Goal: Task Accomplishment & Management: Manage account settings

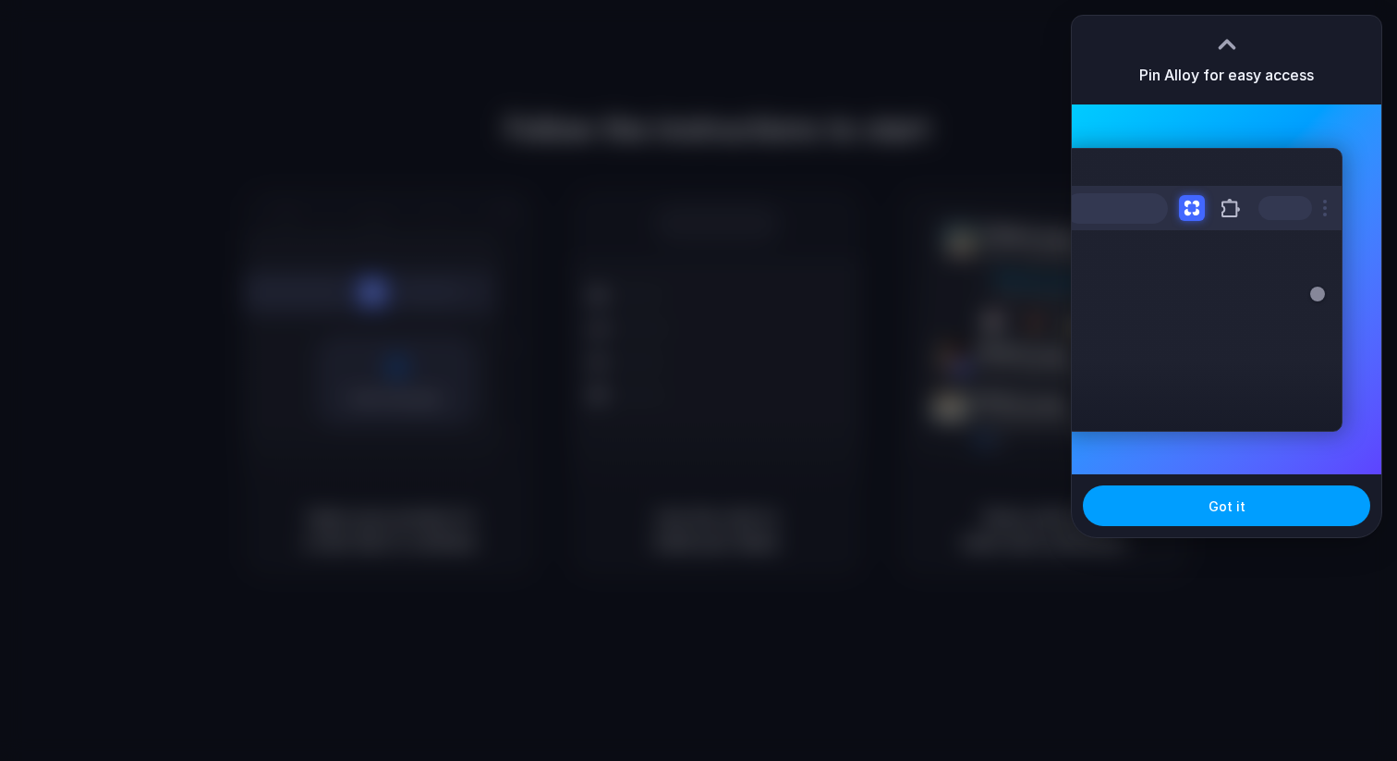
click at [1206, 507] on button "Got it" at bounding box center [1226, 505] width 287 height 41
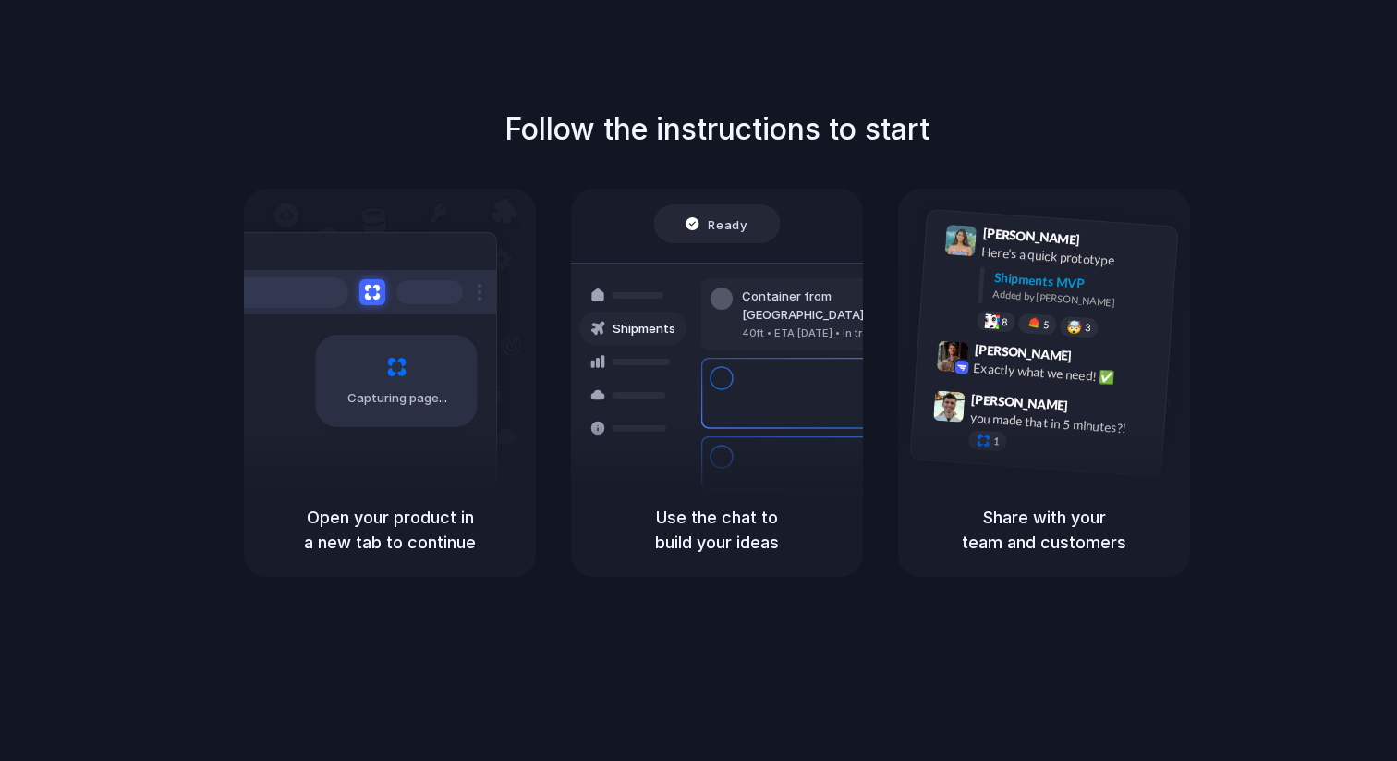
drag, startPoint x: 539, startPoint y: 118, endPoint x: 991, endPoint y: 126, distance: 451.9
click at [992, 127] on div "Follow the instructions to start Capturing page Open your product in a new tab …" at bounding box center [716, 341] width 1397 height 469
drag, startPoint x: 315, startPoint y: 515, endPoint x: 489, endPoint y: 563, distance: 180.3
click at [489, 563] on div "Open your product in a new tab to continue" at bounding box center [390, 529] width 292 height 94
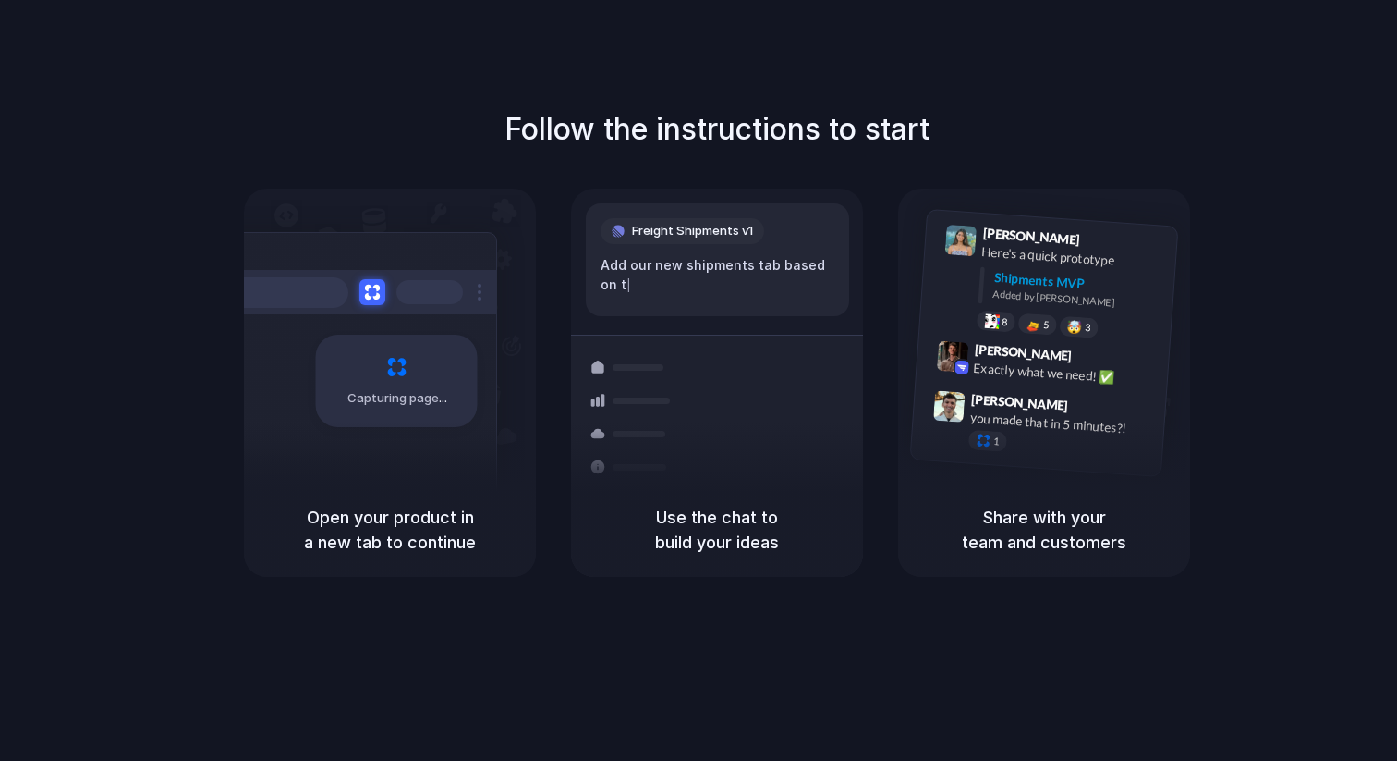
drag, startPoint x: 681, startPoint y: 525, endPoint x: 824, endPoint y: 590, distance: 157.5
click at [824, 590] on div "Follow the instructions to start Capturing page Open your product in a new tab …" at bounding box center [717, 398] width 1434 height 797
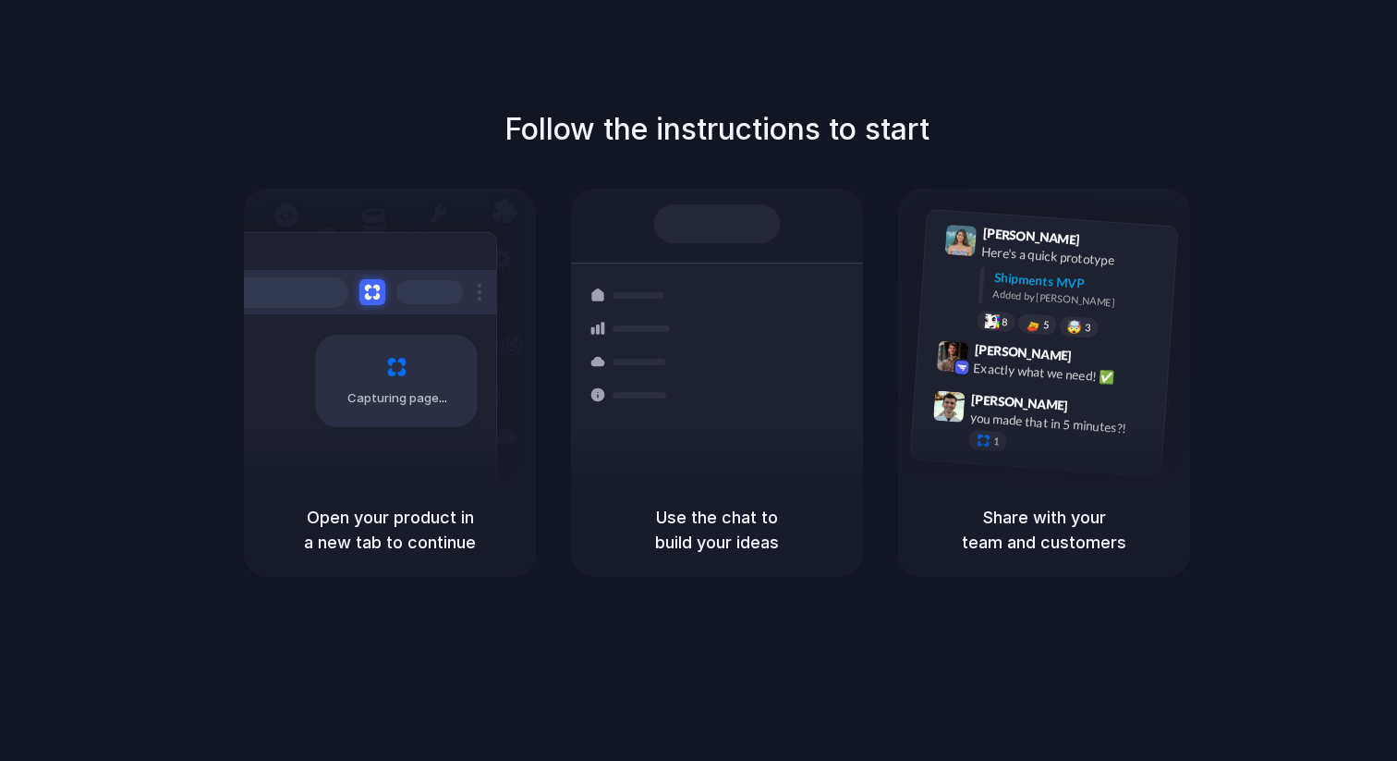
drag, startPoint x: 968, startPoint y: 511, endPoint x: 1132, endPoint y: 554, distance: 170.1
click at [1132, 554] on div "Share with your team and customers" at bounding box center [1044, 529] width 292 height 94
click at [996, 129] on div "Follow the instructions to start Capturing page Open your product in a new tab …" at bounding box center [716, 341] width 1397 height 469
click at [979, 384] on div "Max Meyer 9:42 AM Exactly what we need! ✅" at bounding box center [1042, 366] width 253 height 67
click at [763, 414] on div "Priority • 2-day • Dispatched" at bounding box center [842, 422] width 200 height 16
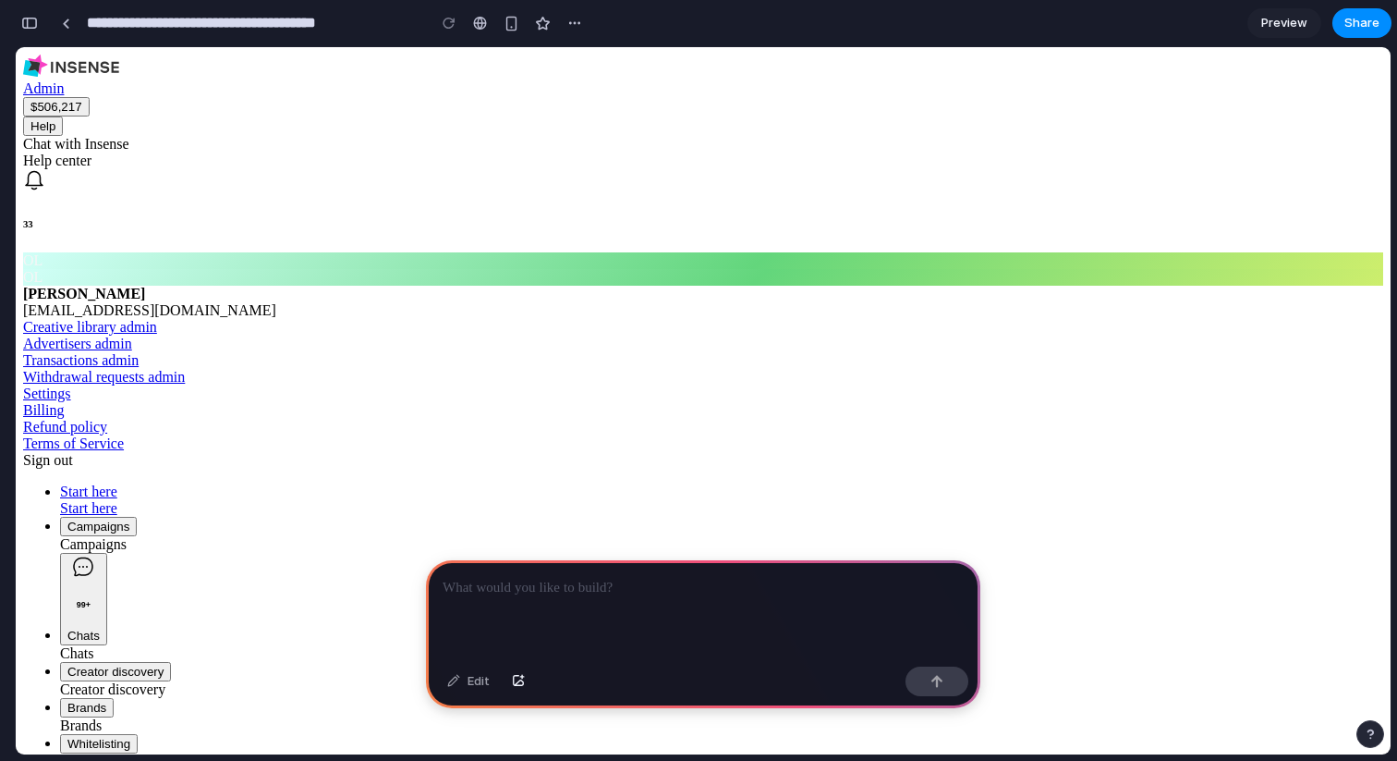
scroll to position [147, 0]
click at [107, 553] on button "99+ Chats" at bounding box center [83, 599] width 47 height 92
click at [116, 662] on button "Creator discovery" at bounding box center [115, 671] width 111 height 19
click at [653, 588] on p at bounding box center [703, 588] width 521 height 22
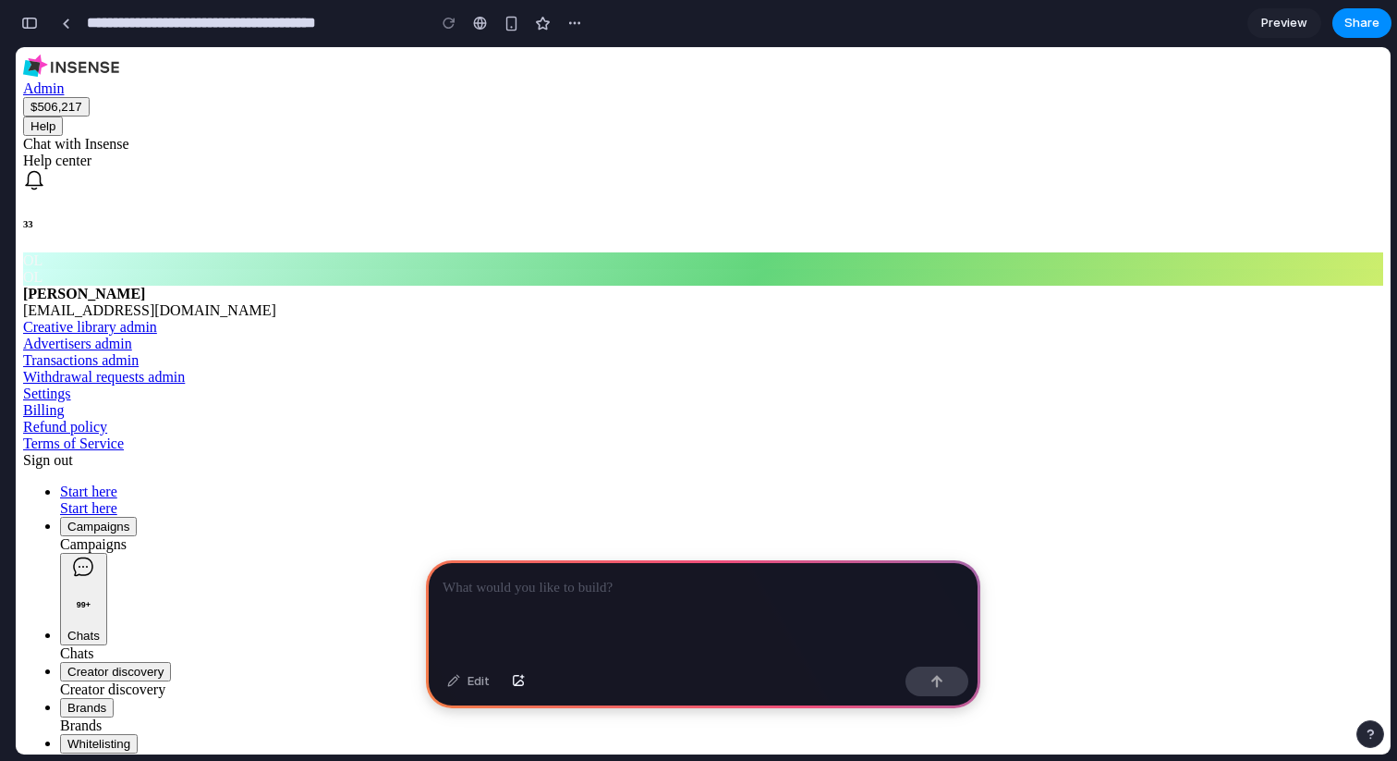
scroll to position [0, 0]
click at [481, 681] on div "Edit" at bounding box center [468, 681] width 61 height 30
click at [582, 601] on div at bounding box center [703, 609] width 554 height 99
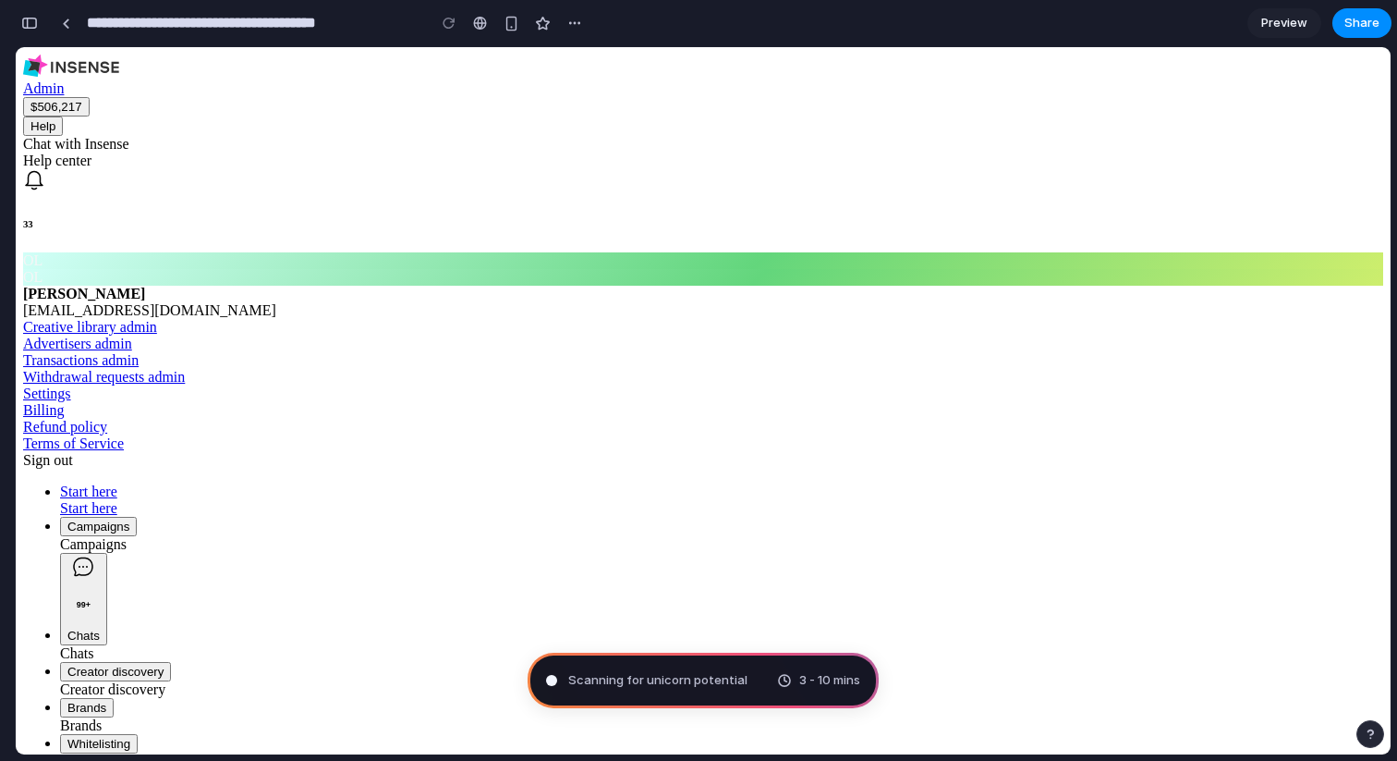
click at [591, 680] on span "Scanning for unicorn potential" at bounding box center [657, 680] width 179 height 18
drag, startPoint x: 387, startPoint y: 27, endPoint x: 311, endPoint y: 27, distance: 75.8
click at [320, 27] on input "**********" at bounding box center [251, 22] width 337 height 33
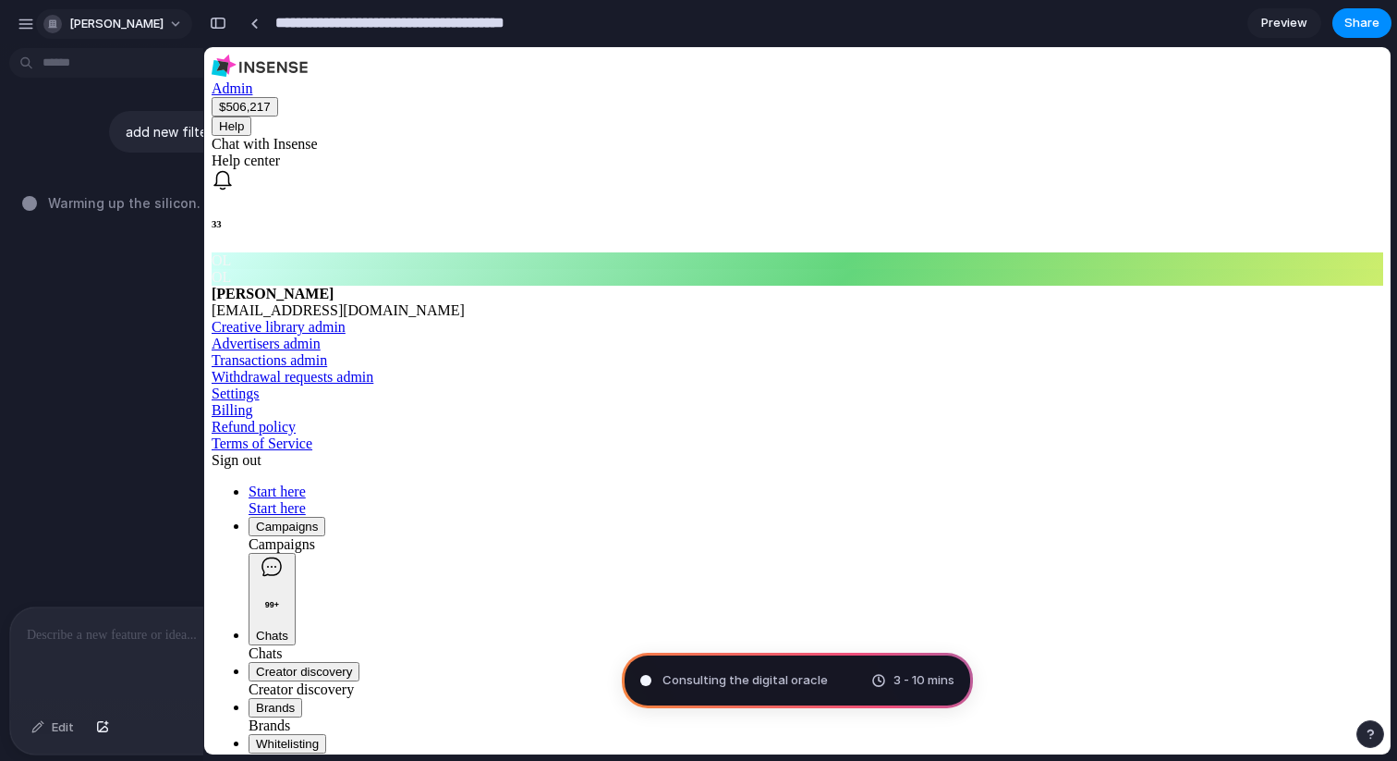
click at [149, 27] on button "[PERSON_NAME]" at bounding box center [114, 24] width 156 height 30
click at [149, 27] on div "Settings Invite members Change theme Sign out" at bounding box center [698, 380] width 1397 height 761
click at [30, 23] on div "button" at bounding box center [26, 24] width 17 height 17
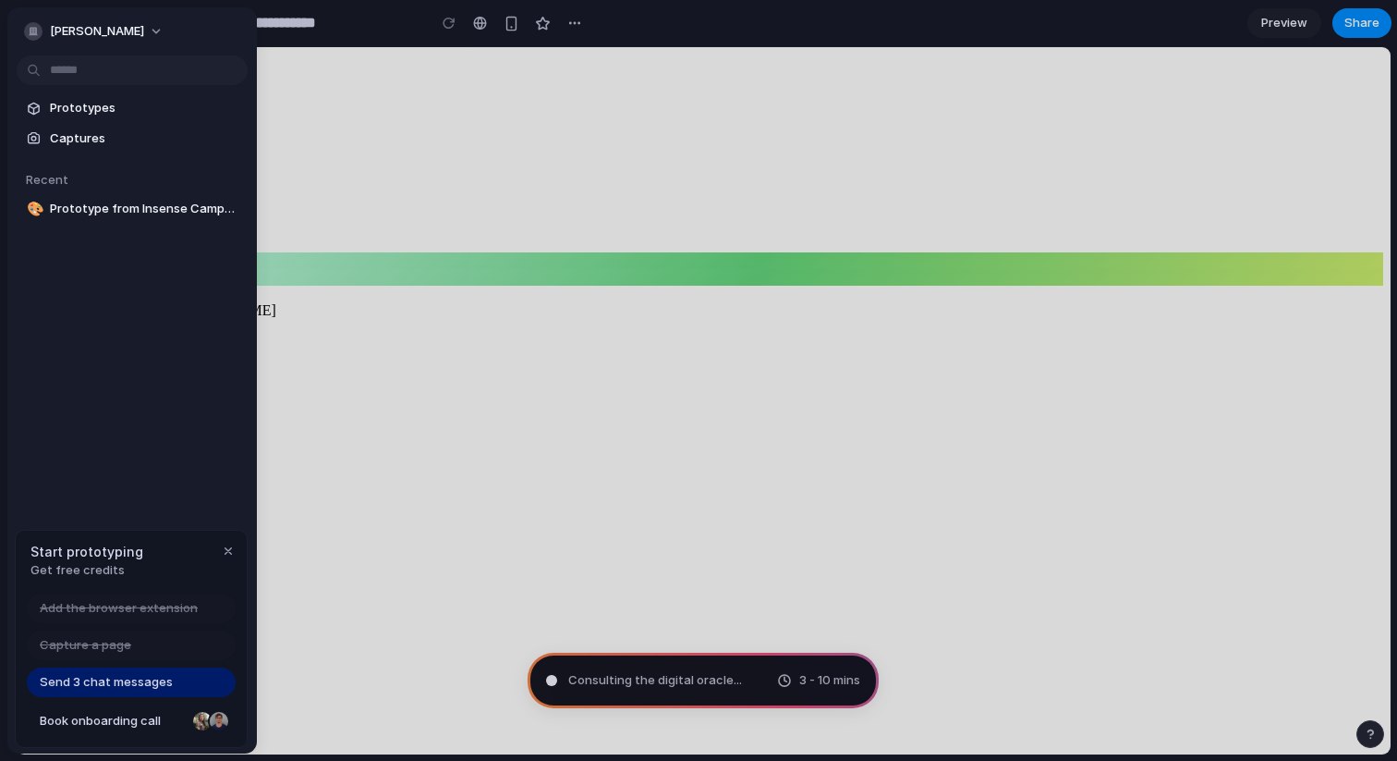
type input "**********"
click at [226, 548] on div "button" at bounding box center [228, 550] width 15 height 15
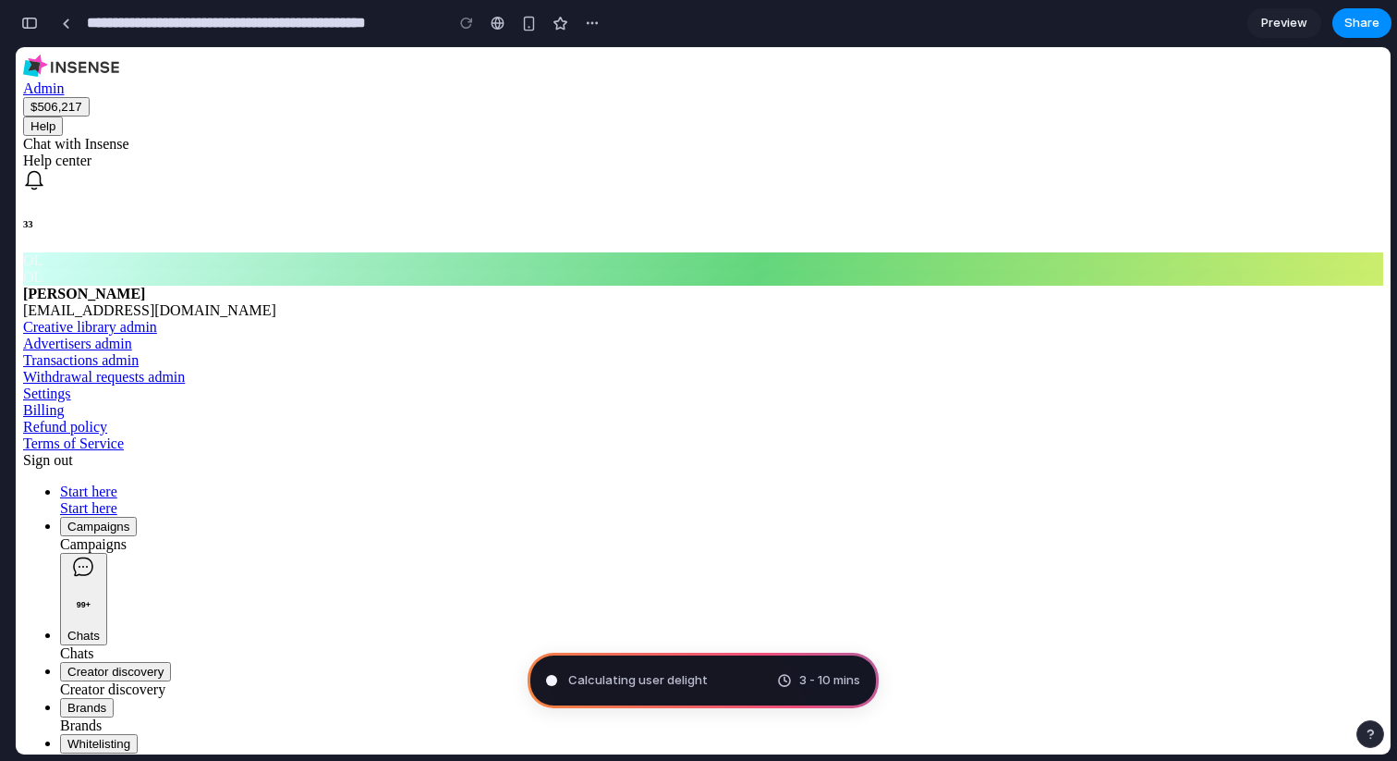
click at [1289, 18] on span "Preview" at bounding box center [1284, 23] width 46 height 18
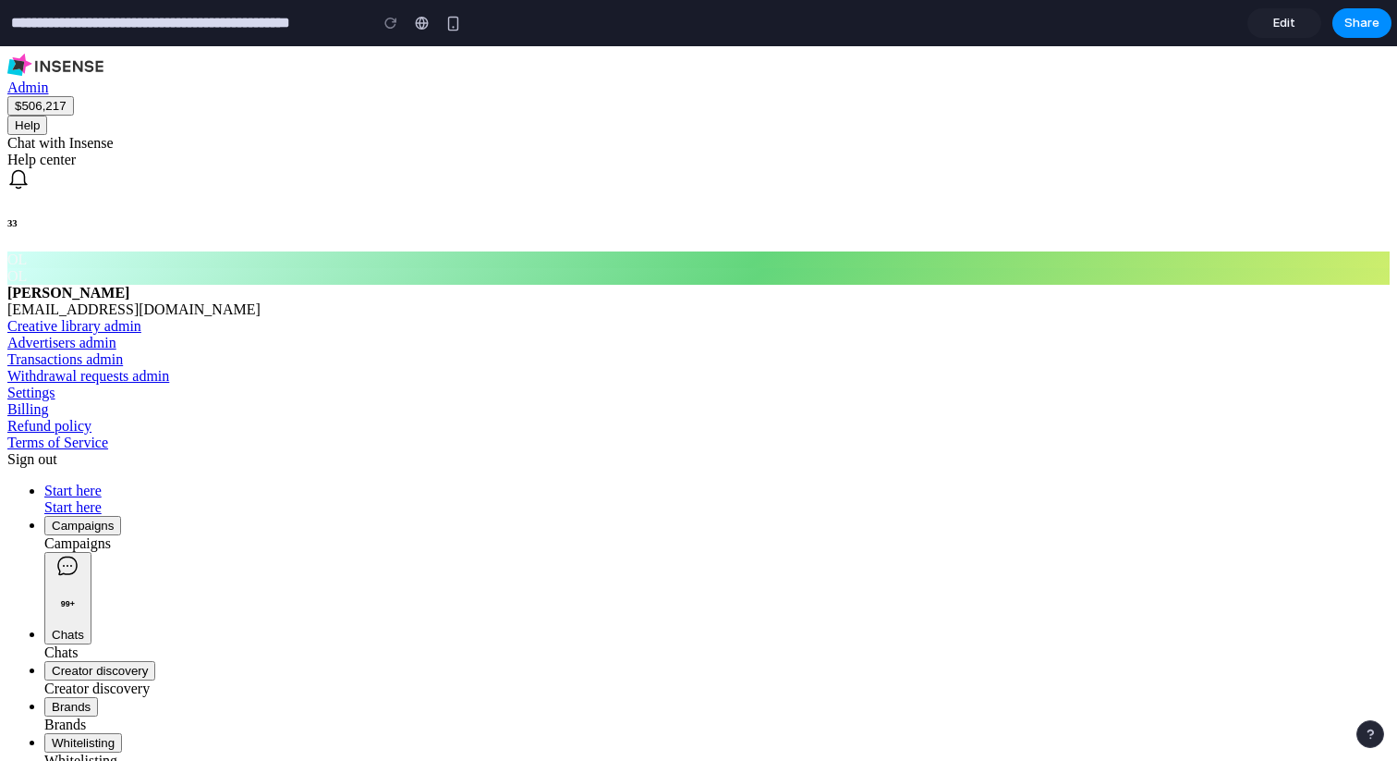
click at [1291, 27] on span "Edit" at bounding box center [1284, 23] width 22 height 18
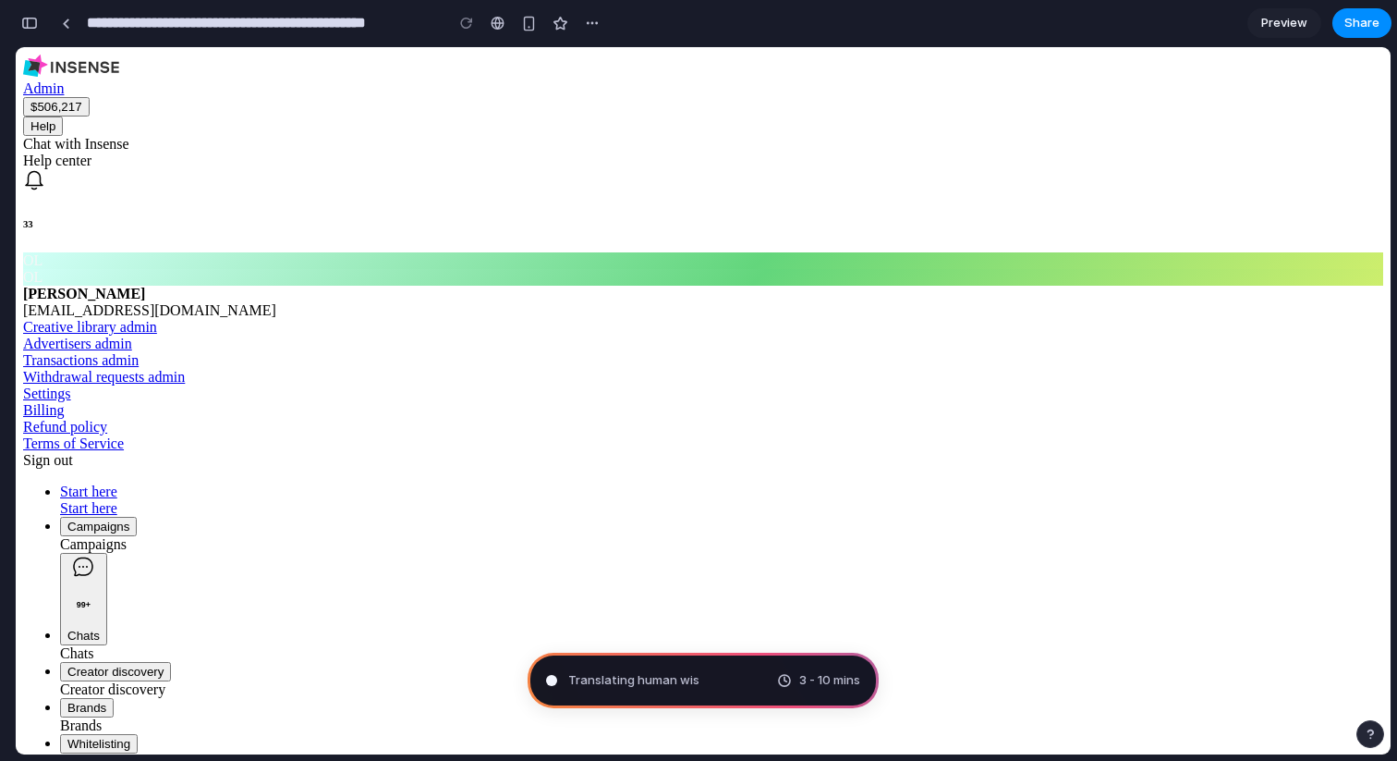
click at [632, 687] on span "Translating human wis" at bounding box center [633, 680] width 131 height 18
click at [493, 23] on div at bounding box center [498, 23] width 14 height 15
click at [107, 553] on button "99+ Chats" at bounding box center [83, 599] width 47 height 92
click at [120, 519] on div "Campaigns" at bounding box center [98, 526] width 62 height 14
click at [590, 23] on div "button" at bounding box center [592, 23] width 15 height 15
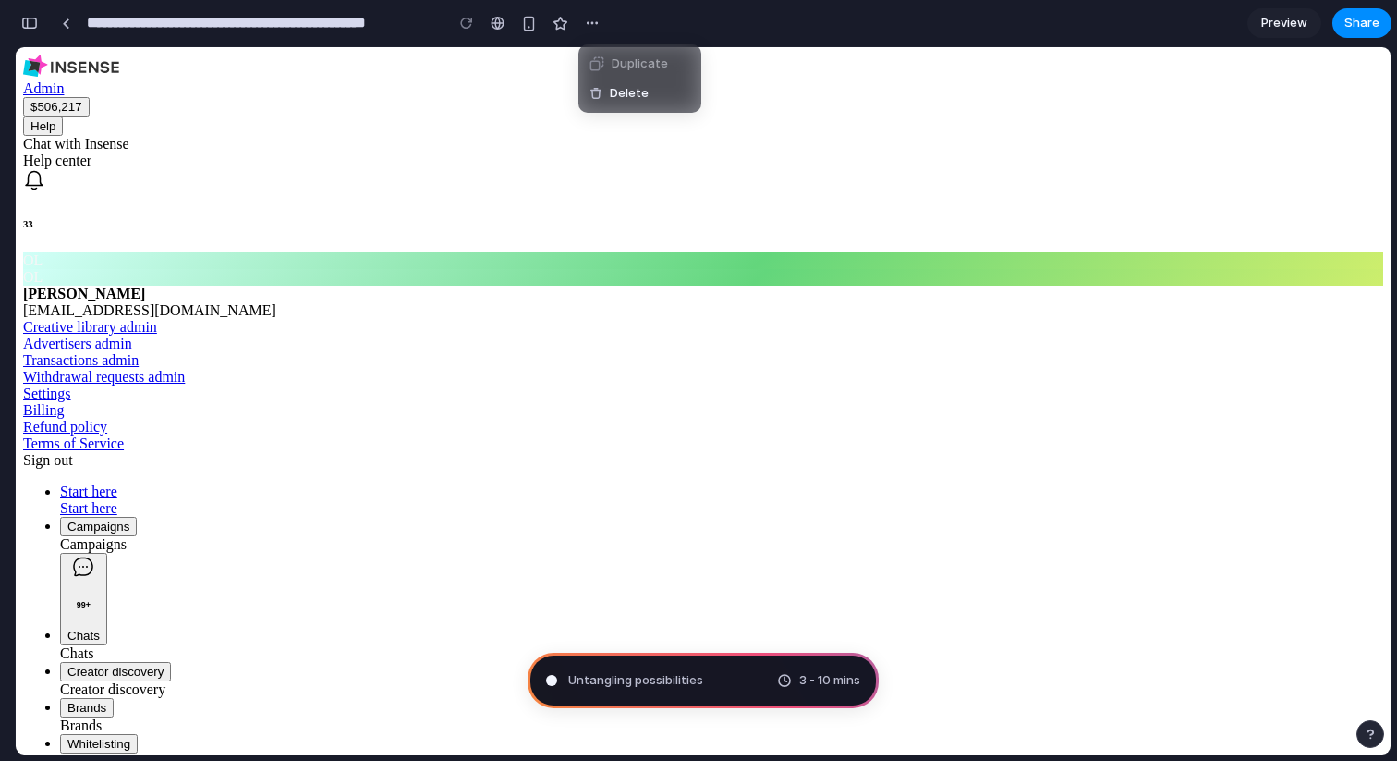
click at [590, 23] on div "Duplicate Delete" at bounding box center [698, 380] width 1397 height 761
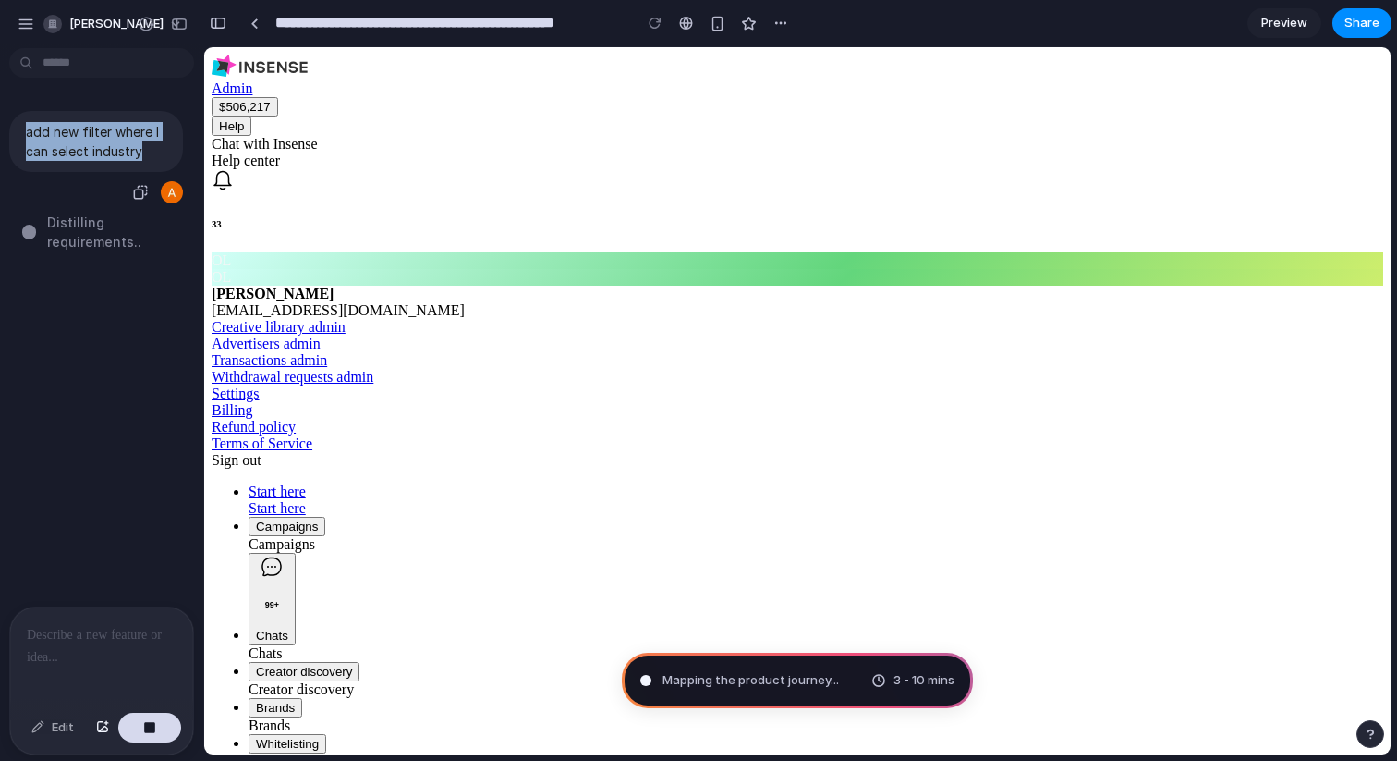
drag, startPoint x: 140, startPoint y: 153, endPoint x: 0, endPoint y: 131, distance: 141.3
click at [0, 132] on div "**********" at bounding box center [698, 380] width 1397 height 761
click at [61, 624] on p at bounding box center [102, 635] width 150 height 22
click at [91, 647] on div at bounding box center [101, 656] width 183 height 98
click at [34, 23] on button "button" at bounding box center [26, 24] width 28 height 28
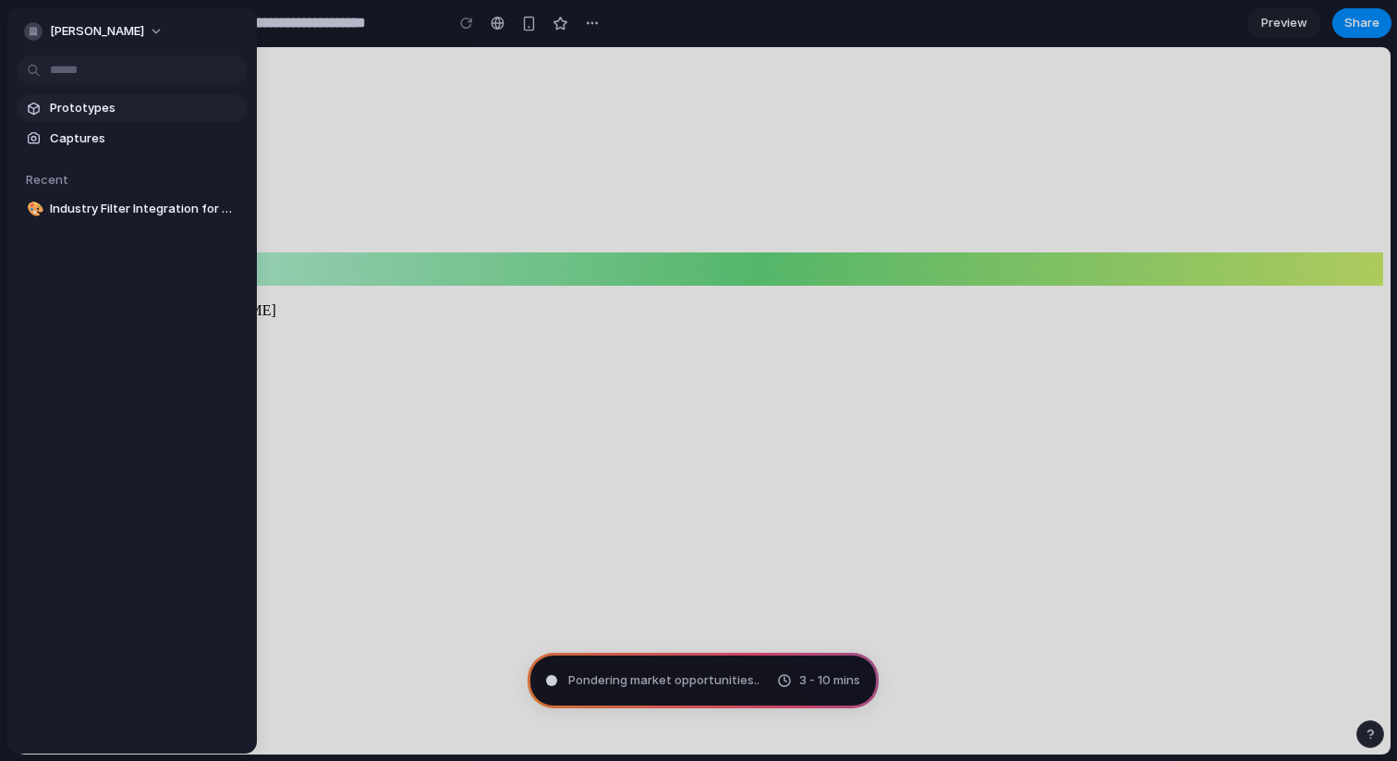
click at [105, 109] on span "Prototypes" at bounding box center [145, 108] width 190 height 18
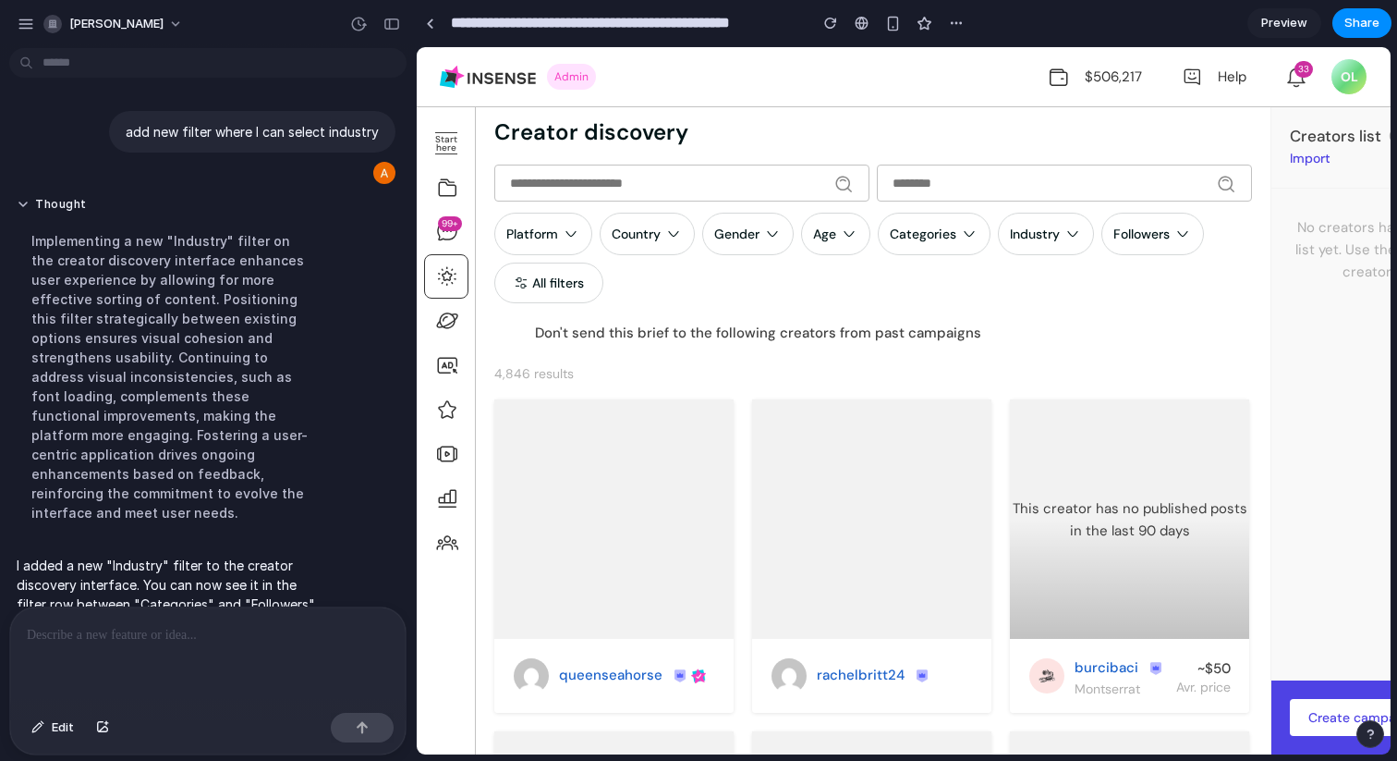
scroll to position [73, 0]
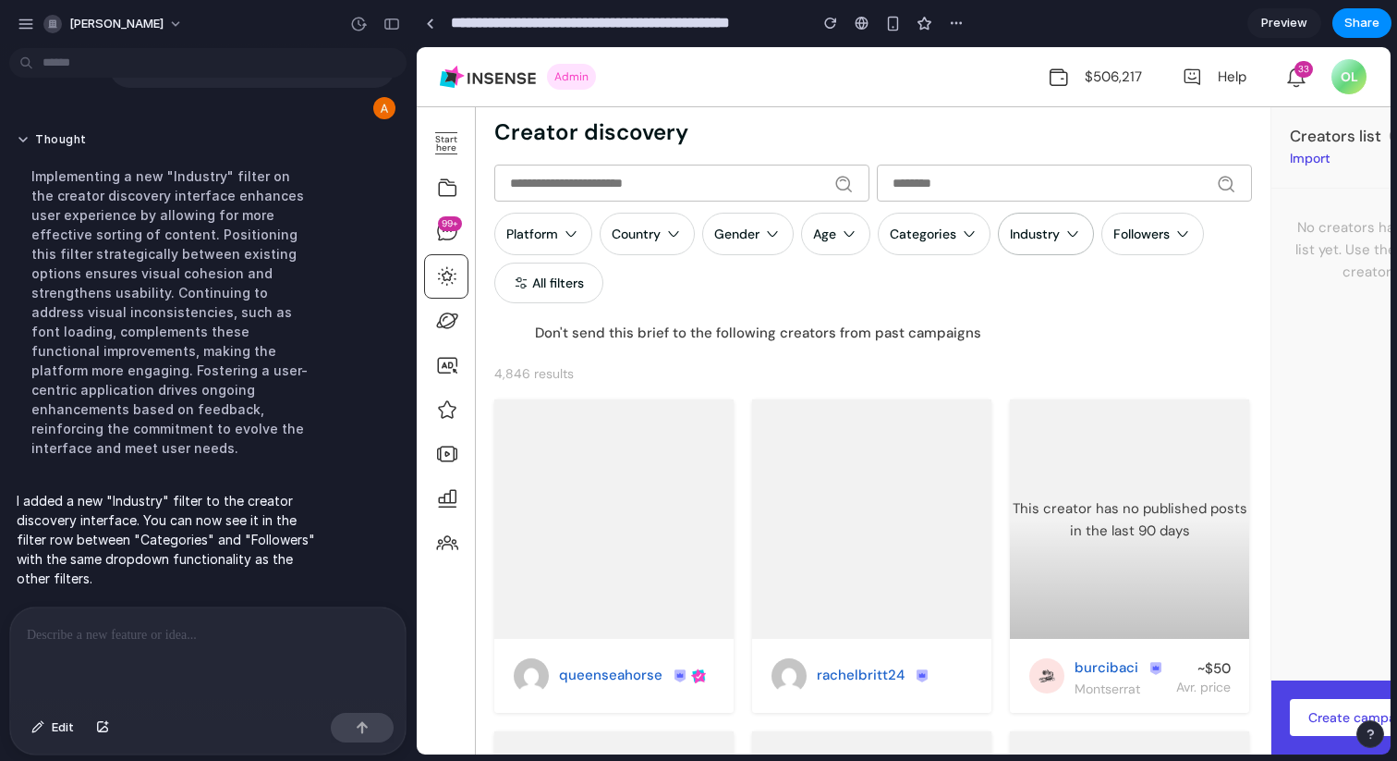
click at [1016, 235] on div "Industry" at bounding box center [1035, 233] width 50 height 17
click at [1077, 230] on icon at bounding box center [1073, 234] width 18 height 18
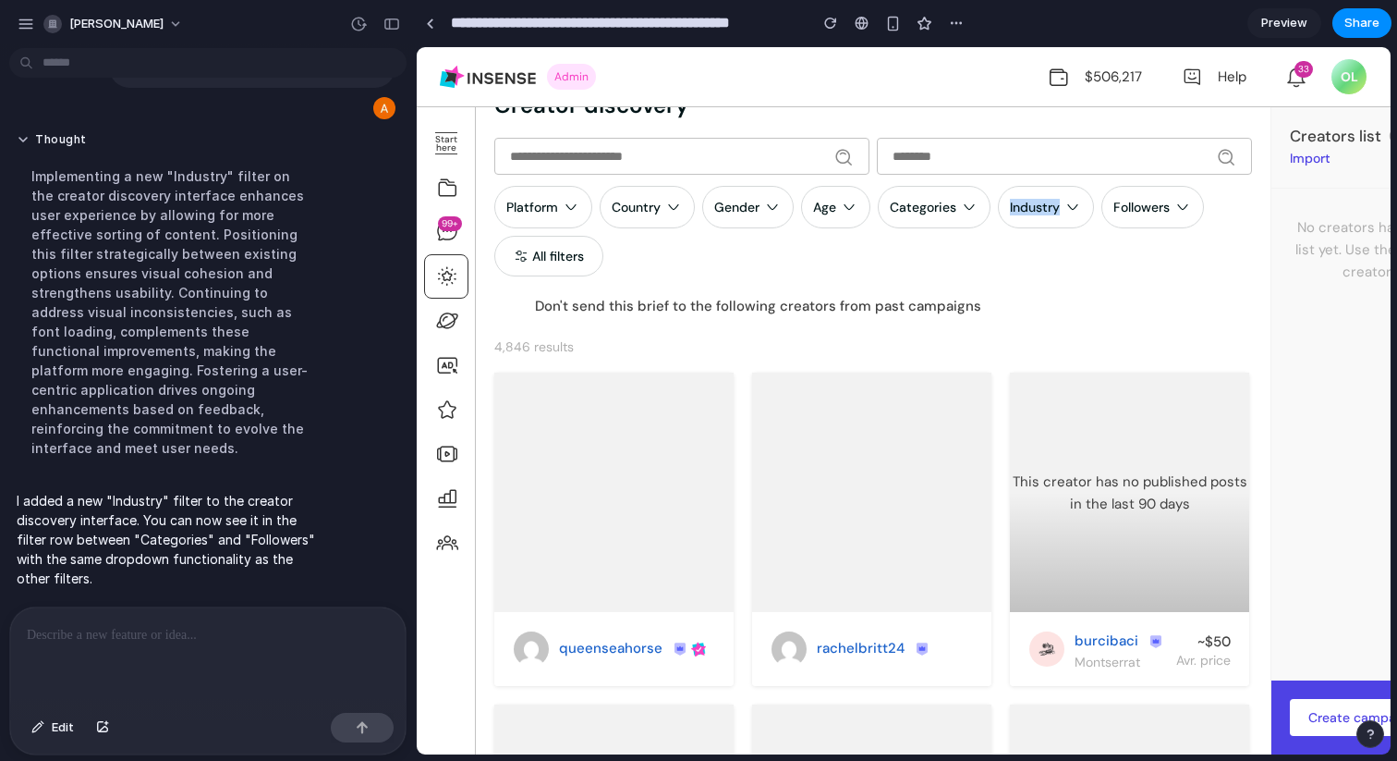
scroll to position [0, 0]
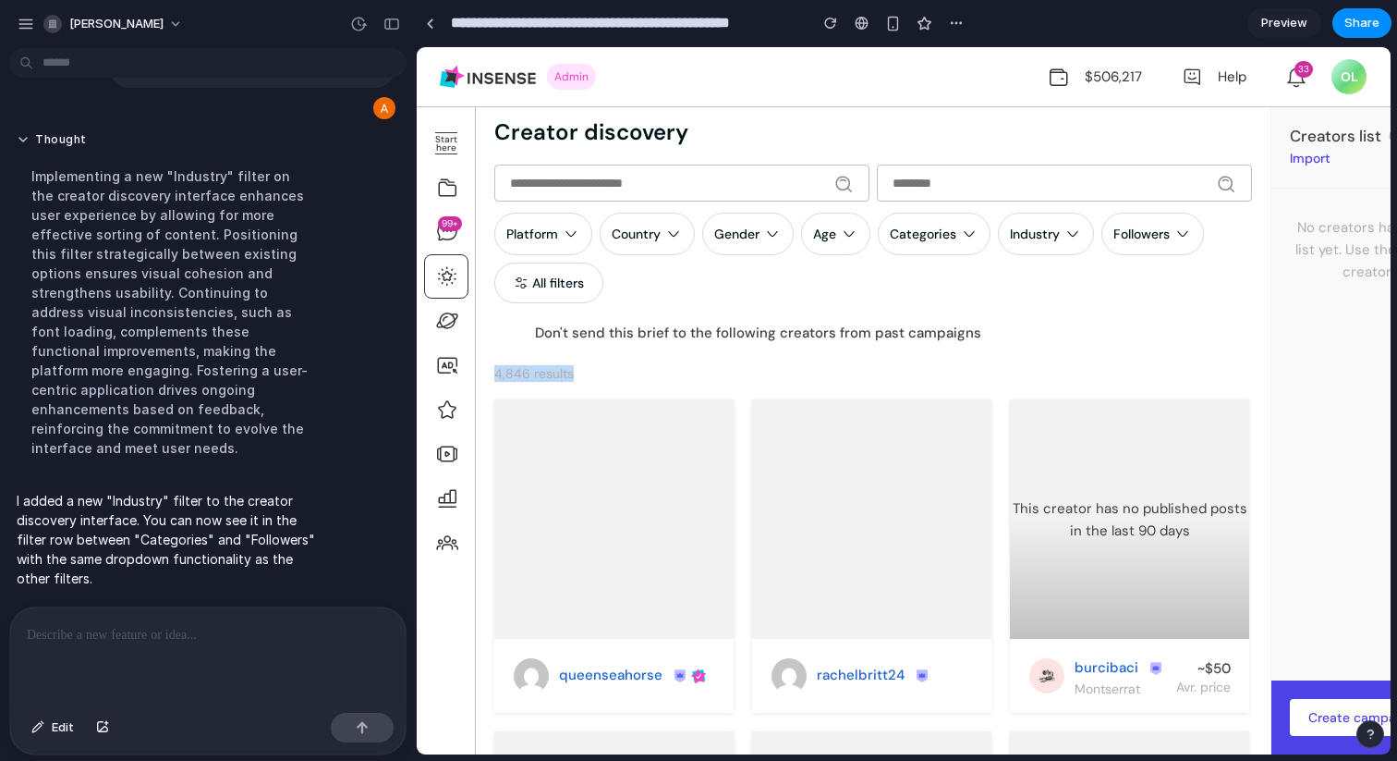
drag, startPoint x: 498, startPoint y: 380, endPoint x: 591, endPoint y: 377, distance: 93.4
click at [591, 377] on div "4,846 results" at bounding box center [873, 382] width 795 height 33
click at [182, 631] on p at bounding box center [208, 635] width 362 height 22
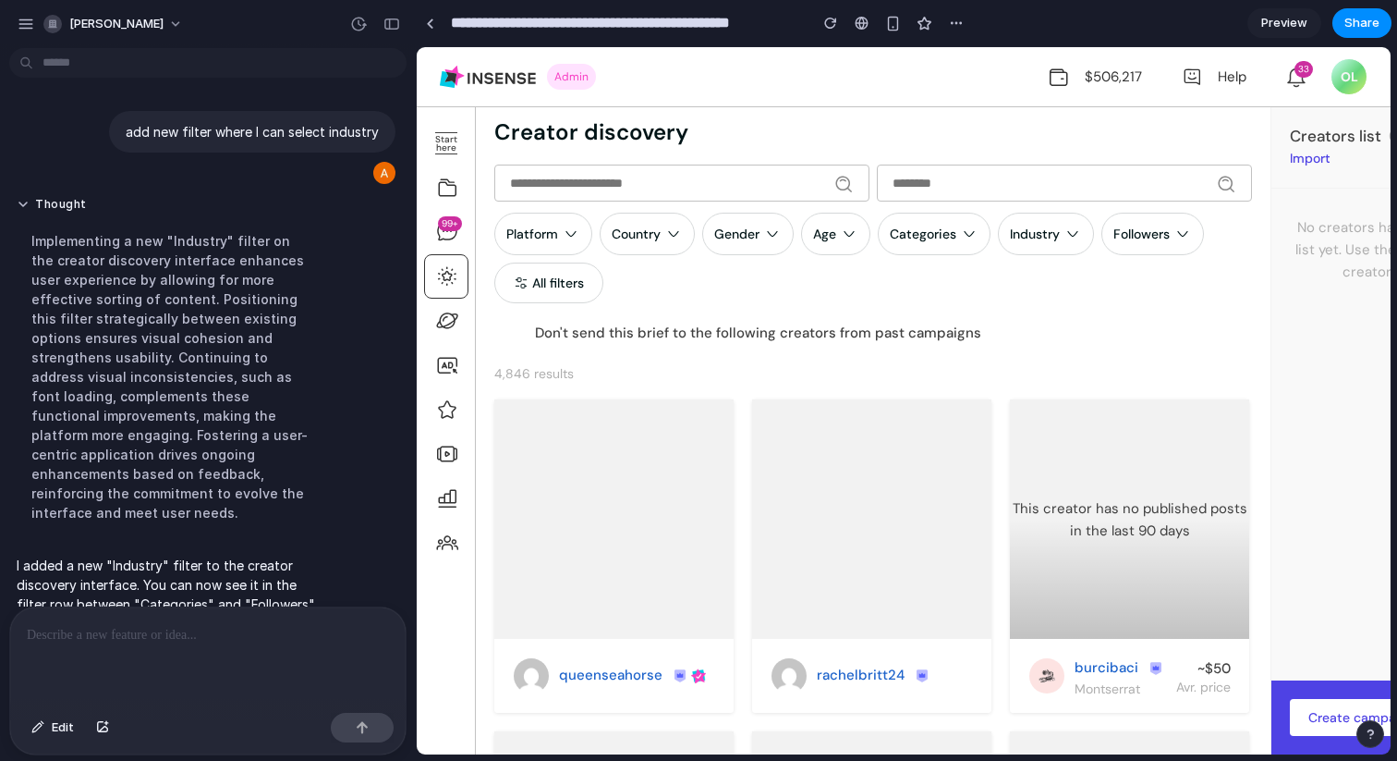
scroll to position [73, 0]
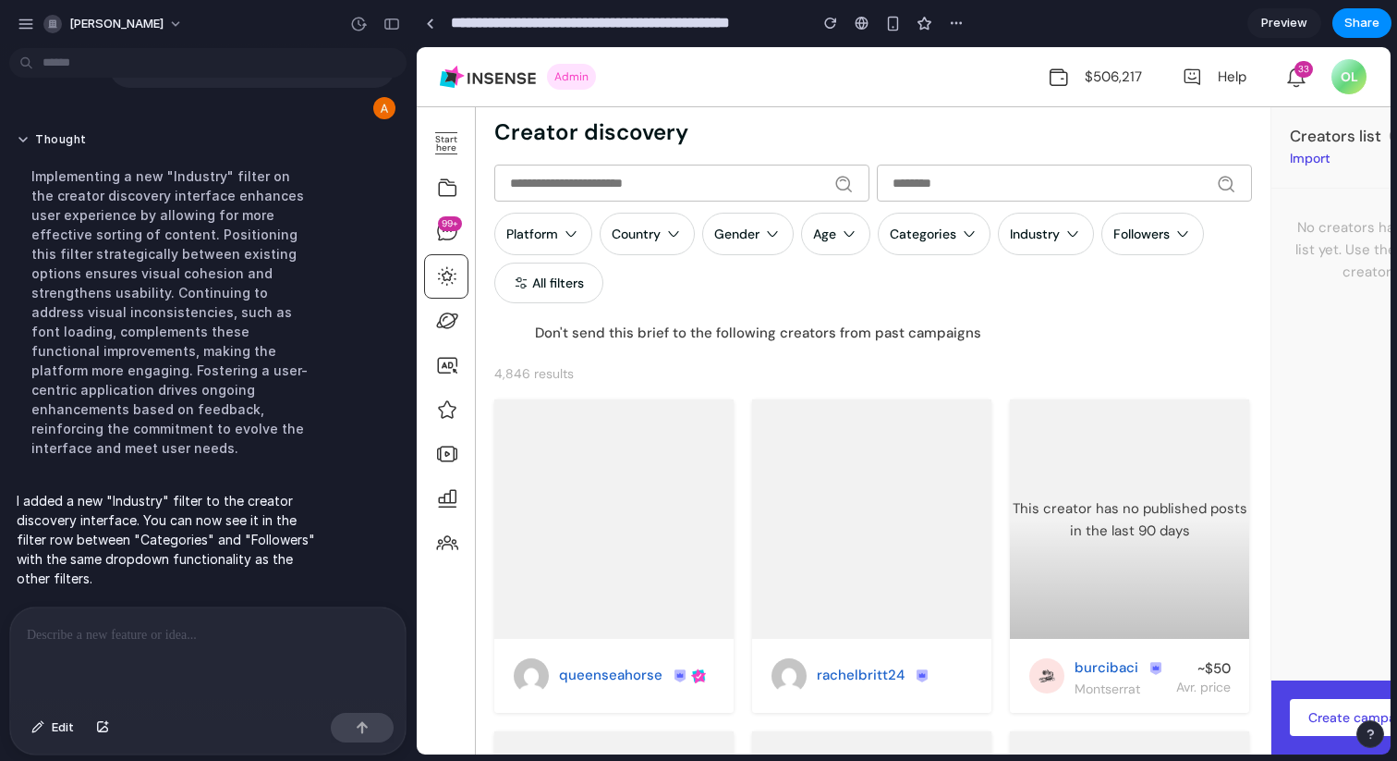
click at [182, 651] on div at bounding box center [208, 656] width 396 height 98
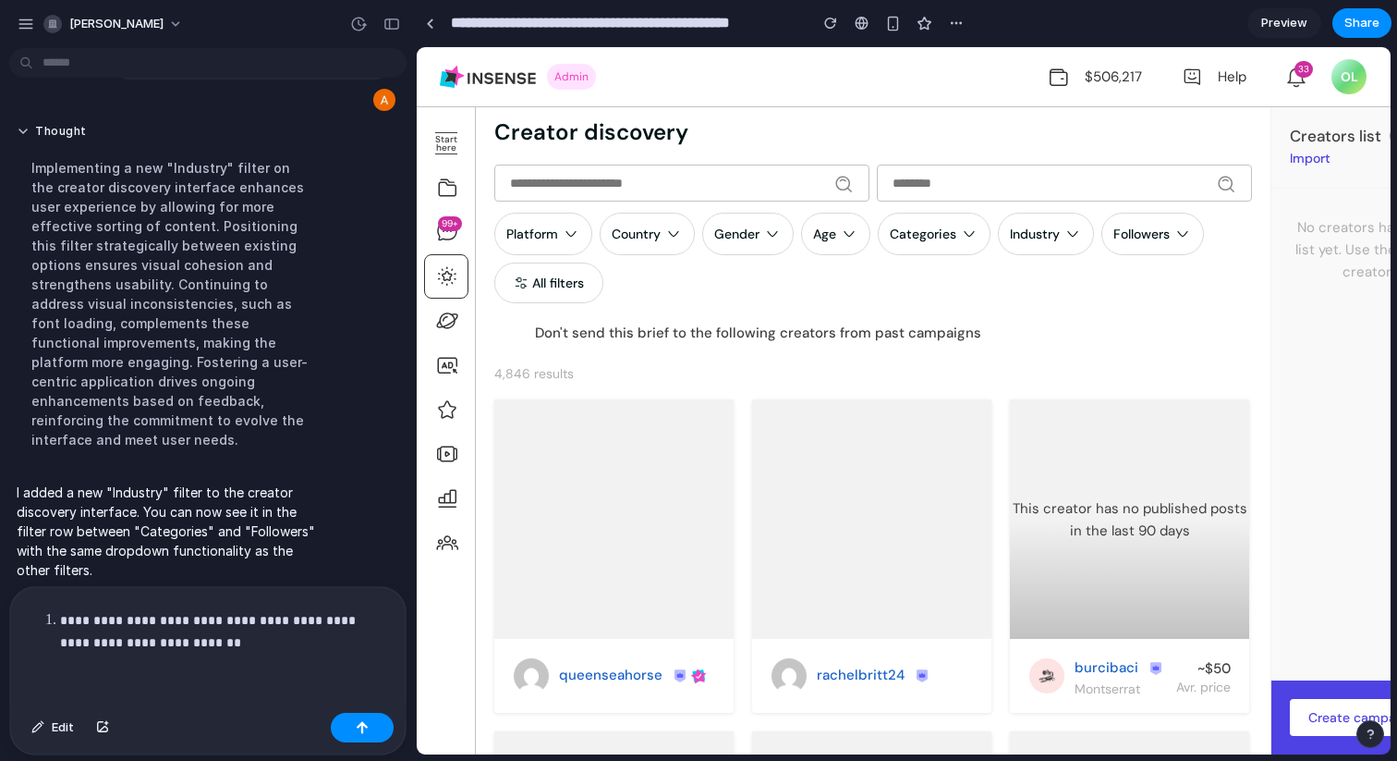
click at [61, 609] on p "**********" at bounding box center [221, 631] width 322 height 44
click at [168, 636] on p "**********" at bounding box center [204, 624] width 355 height 44
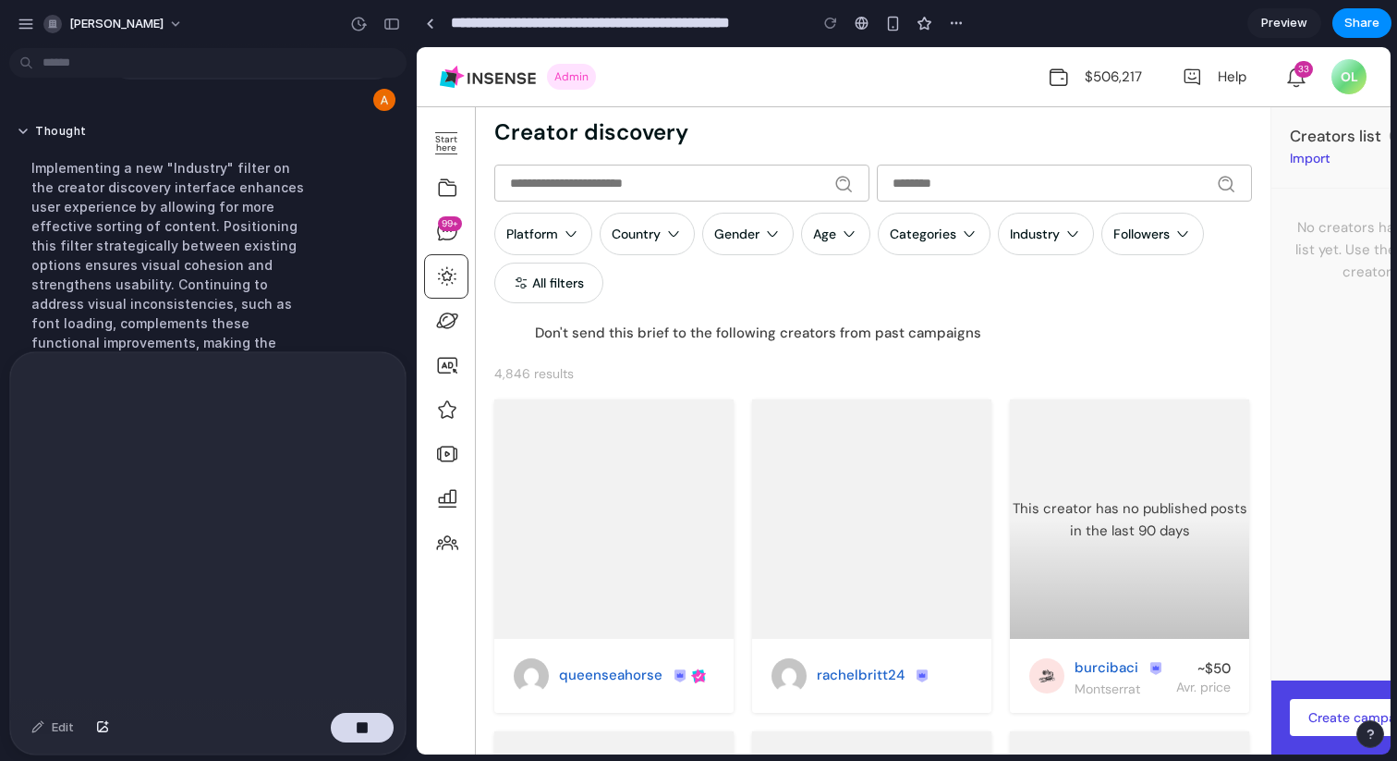
scroll to position [0, 0]
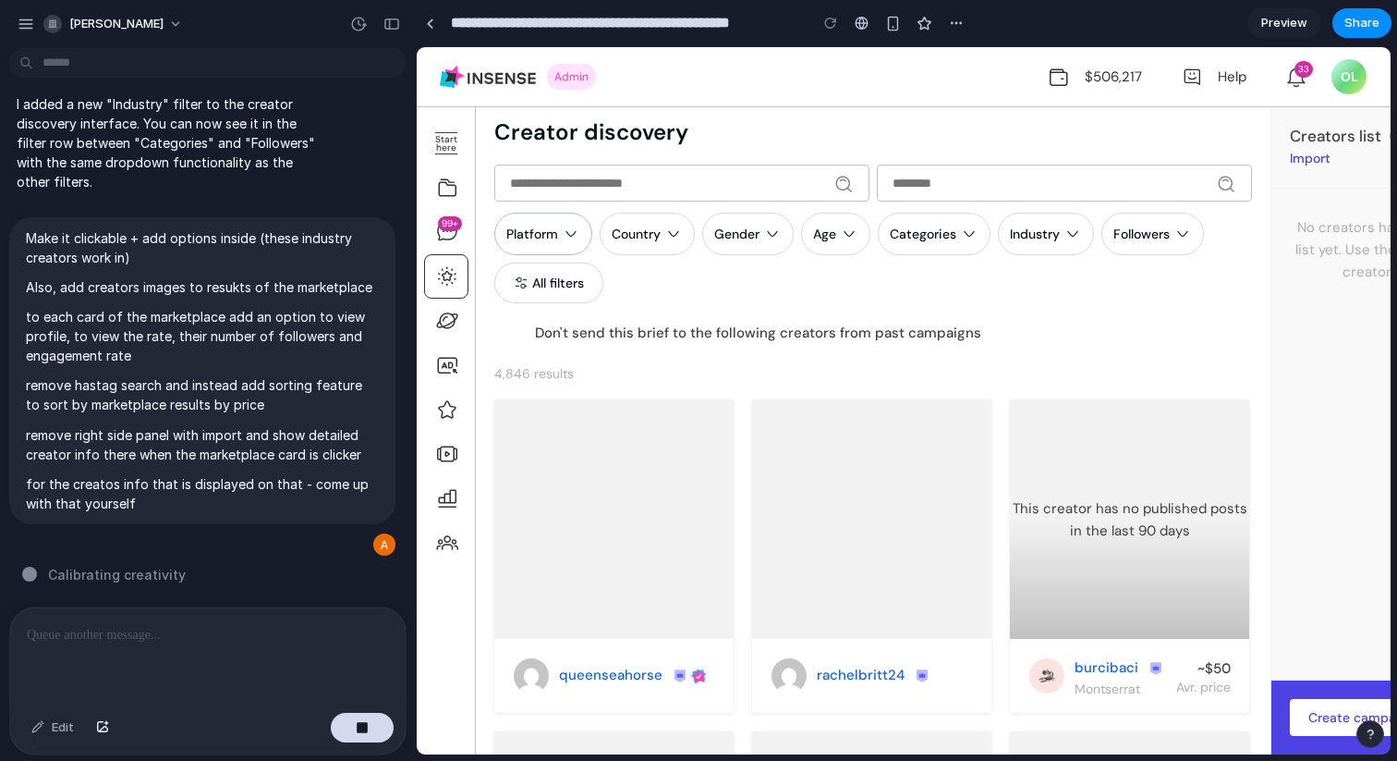
click at [550, 245] on div "Platform" at bounding box center [543, 234] width 98 height 43
click at [633, 234] on div "Country" at bounding box center [636, 233] width 49 height 17
click at [806, 234] on div "Age" at bounding box center [835, 234] width 69 height 43
click at [882, 234] on div "Categories" at bounding box center [934, 234] width 113 height 43
click at [963, 234] on icon at bounding box center [969, 234] width 18 height 18
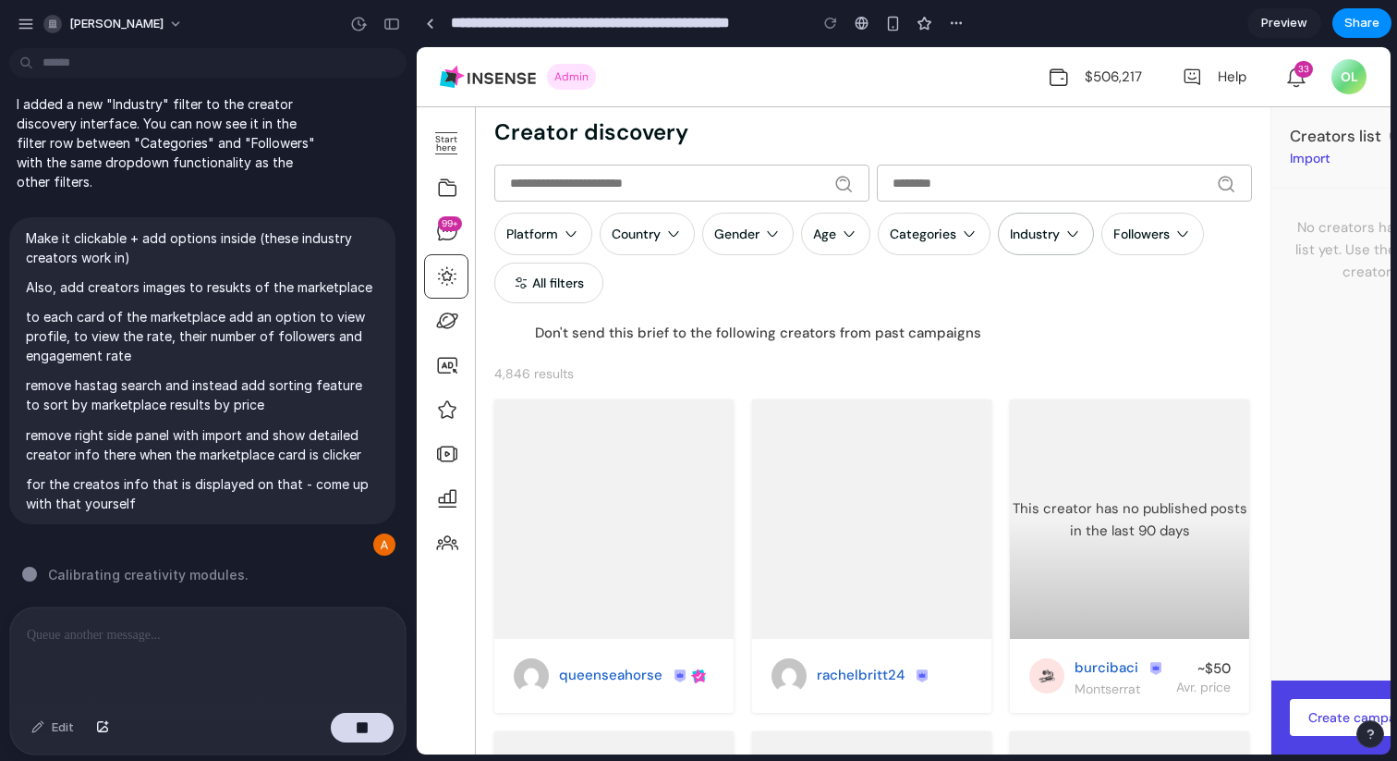
click at [1010, 229] on div "Industry" at bounding box center [1035, 233] width 50 height 17
click at [661, 169] on input "text" at bounding box center [681, 182] width 375 height 37
type input "*"
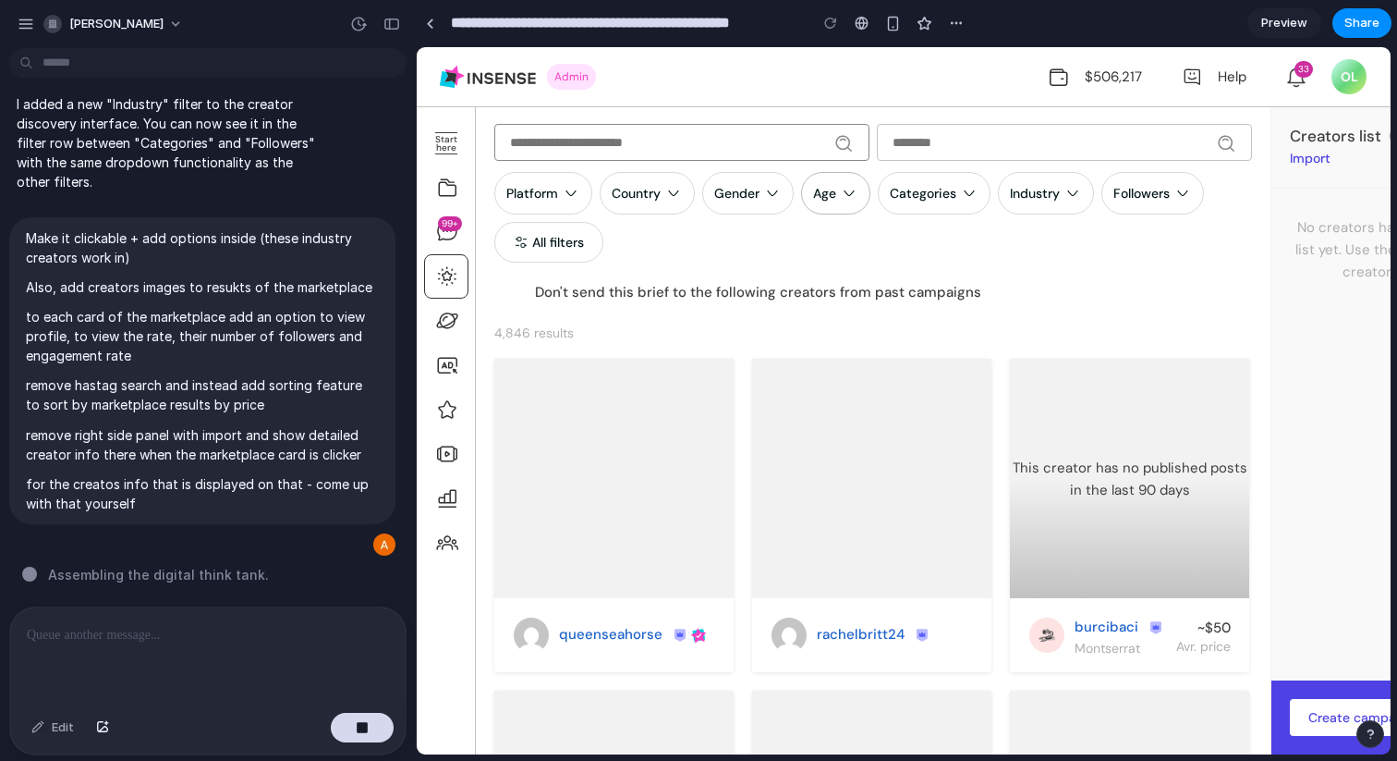
scroll to position [37, 0]
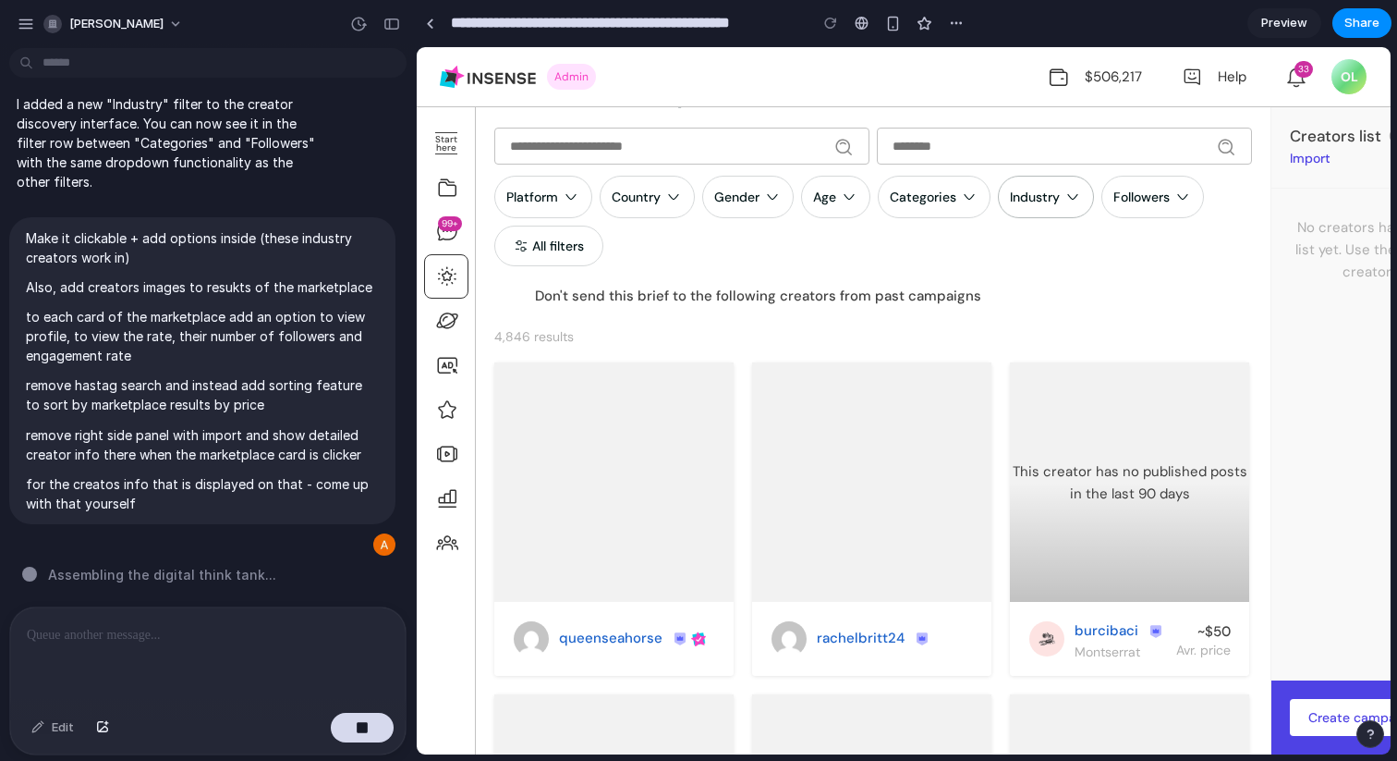
click at [1050, 195] on div "Industry" at bounding box center [1035, 197] width 50 height 17
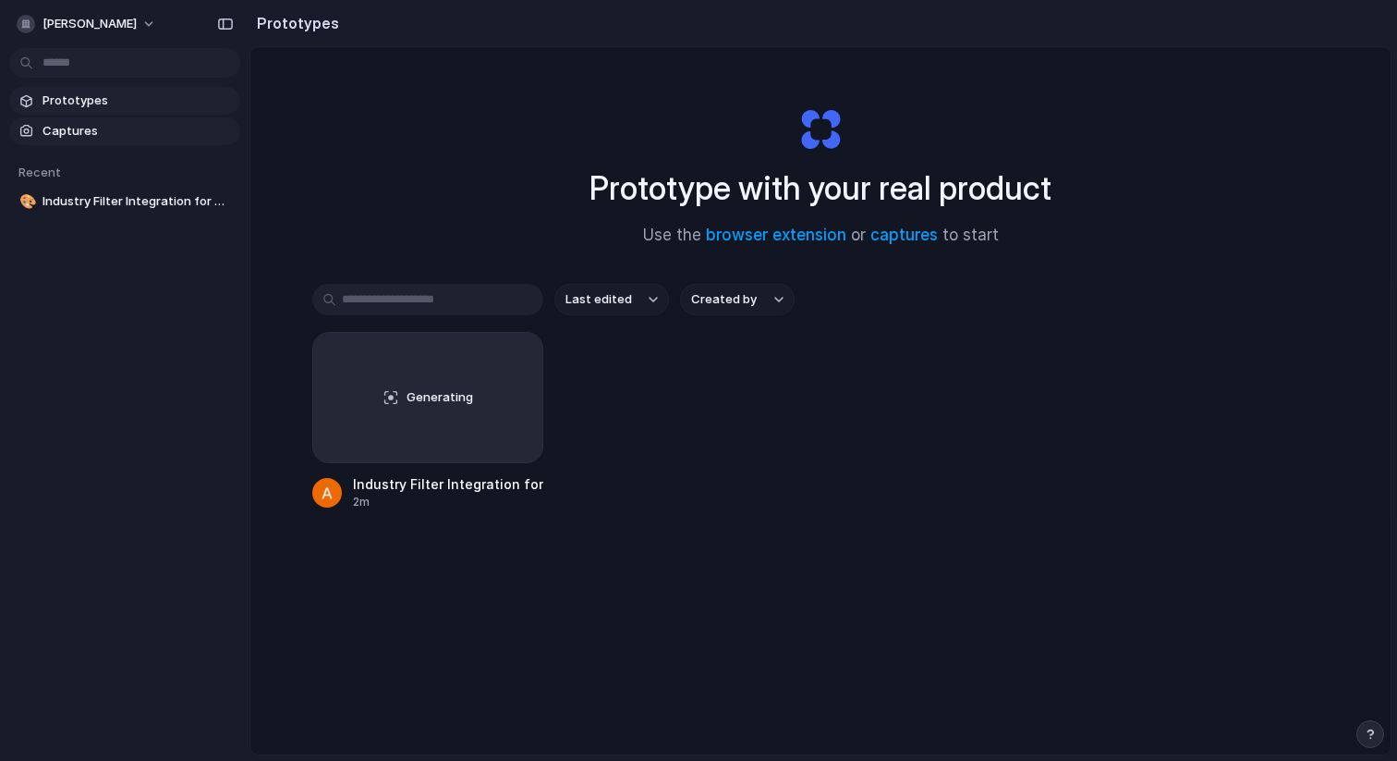
click at [148, 137] on span "Captures" at bounding box center [138, 131] width 190 height 18
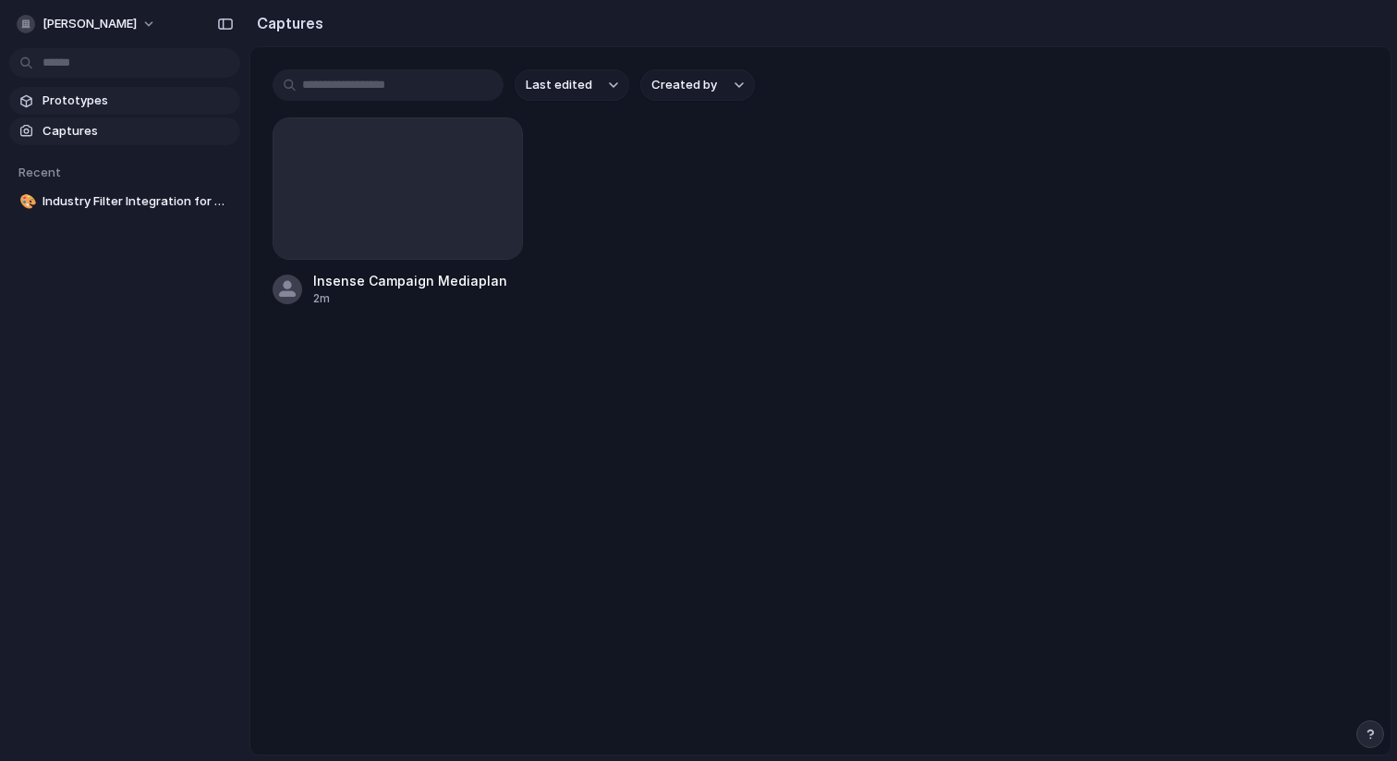
click at [151, 90] on link "Prototypes" at bounding box center [124, 101] width 231 height 28
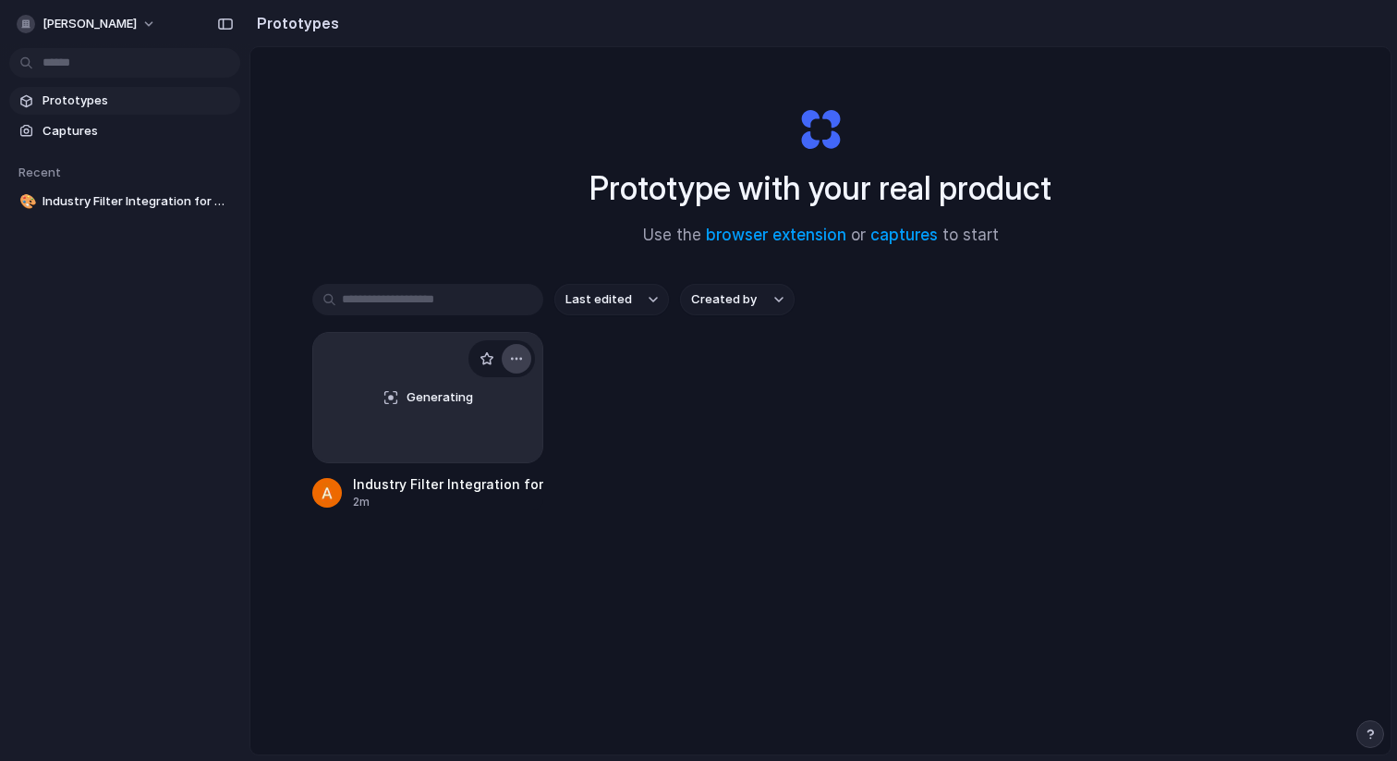
click at [510, 353] on div "button" at bounding box center [516, 358] width 15 height 15
click at [513, 359] on div "Open in new tab Rename Copy link Delete" at bounding box center [698, 380] width 1397 height 761
click at [155, 127] on span "Captures" at bounding box center [138, 131] width 190 height 18
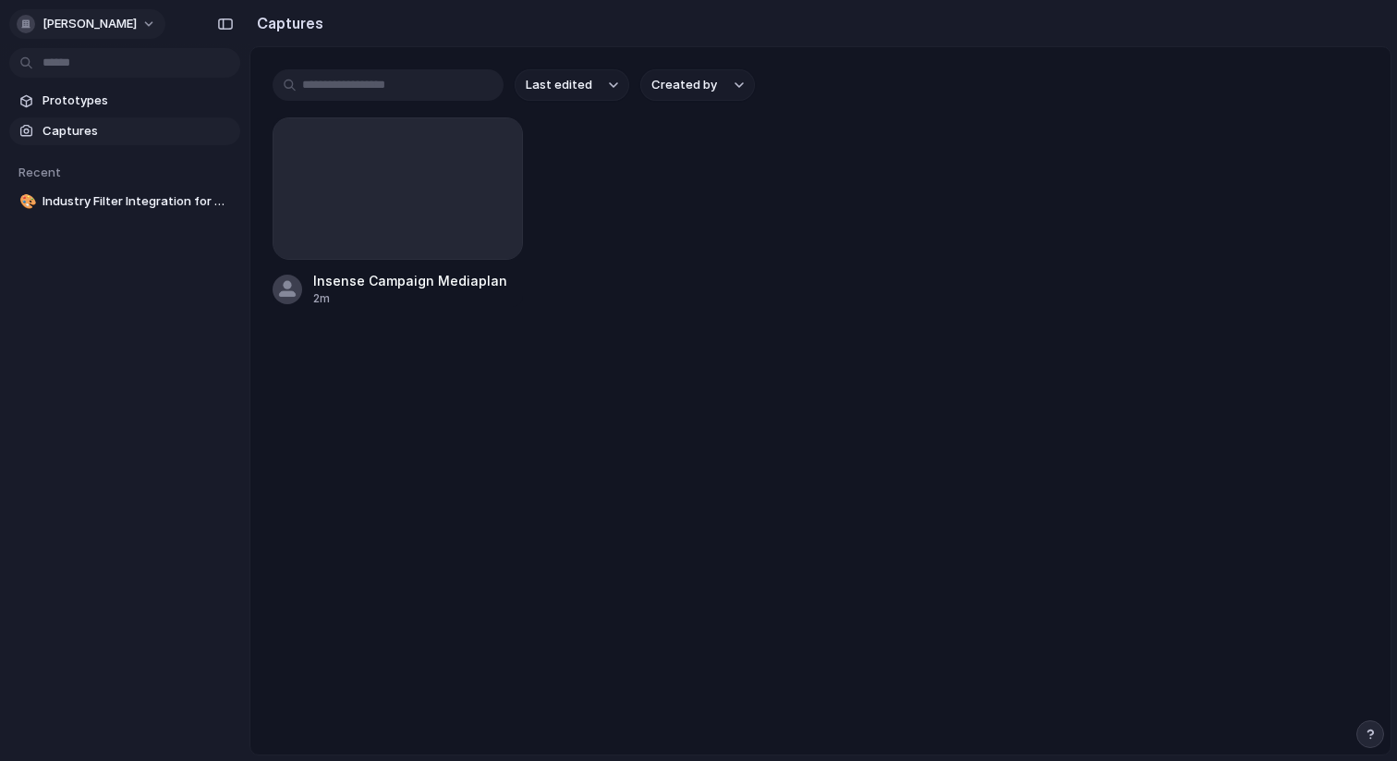
click at [104, 24] on span "[PERSON_NAME]" at bounding box center [90, 24] width 94 height 18
click at [118, 71] on li "Settings" at bounding box center [89, 66] width 153 height 30
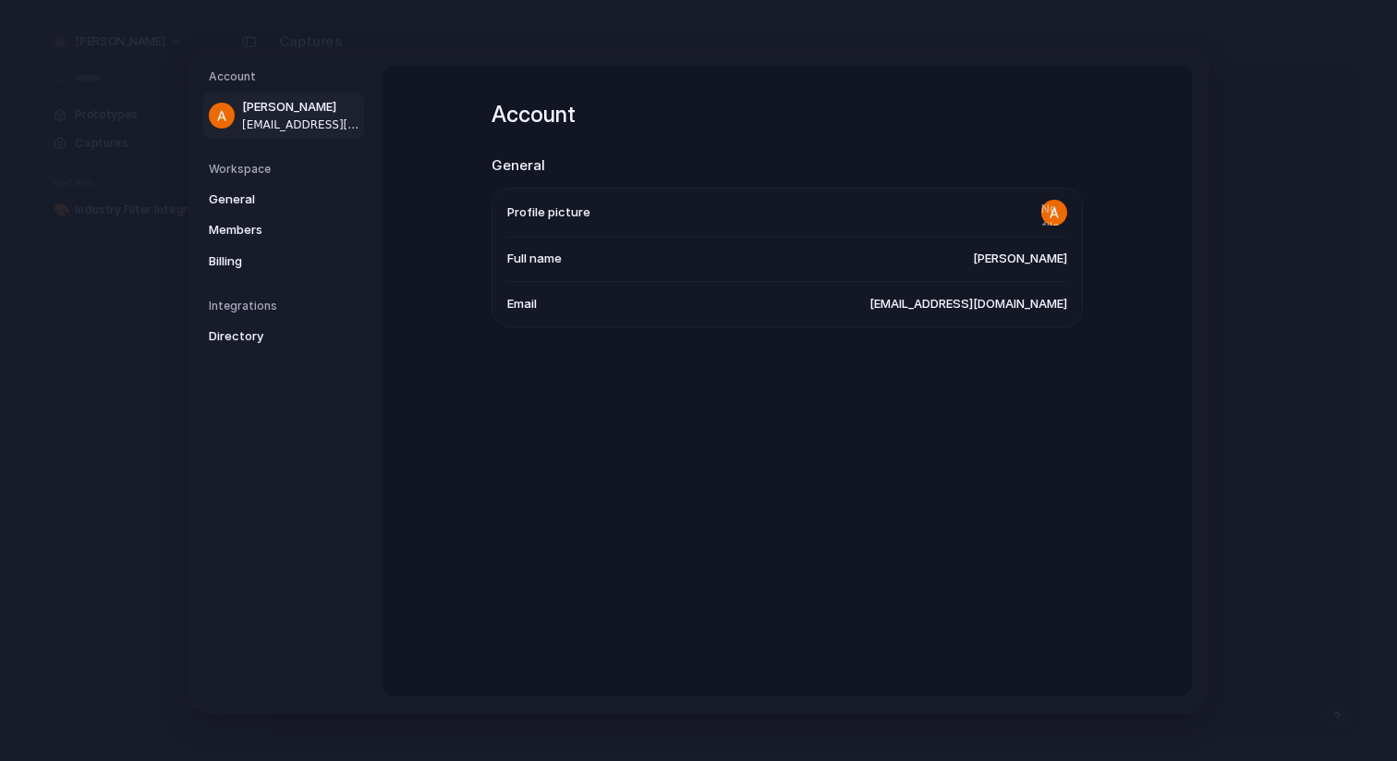
click at [953, 313] on li "Email [EMAIL_ADDRESS][DOMAIN_NAME]" at bounding box center [787, 304] width 560 height 44
click at [289, 201] on span "General" at bounding box center [268, 199] width 118 height 18
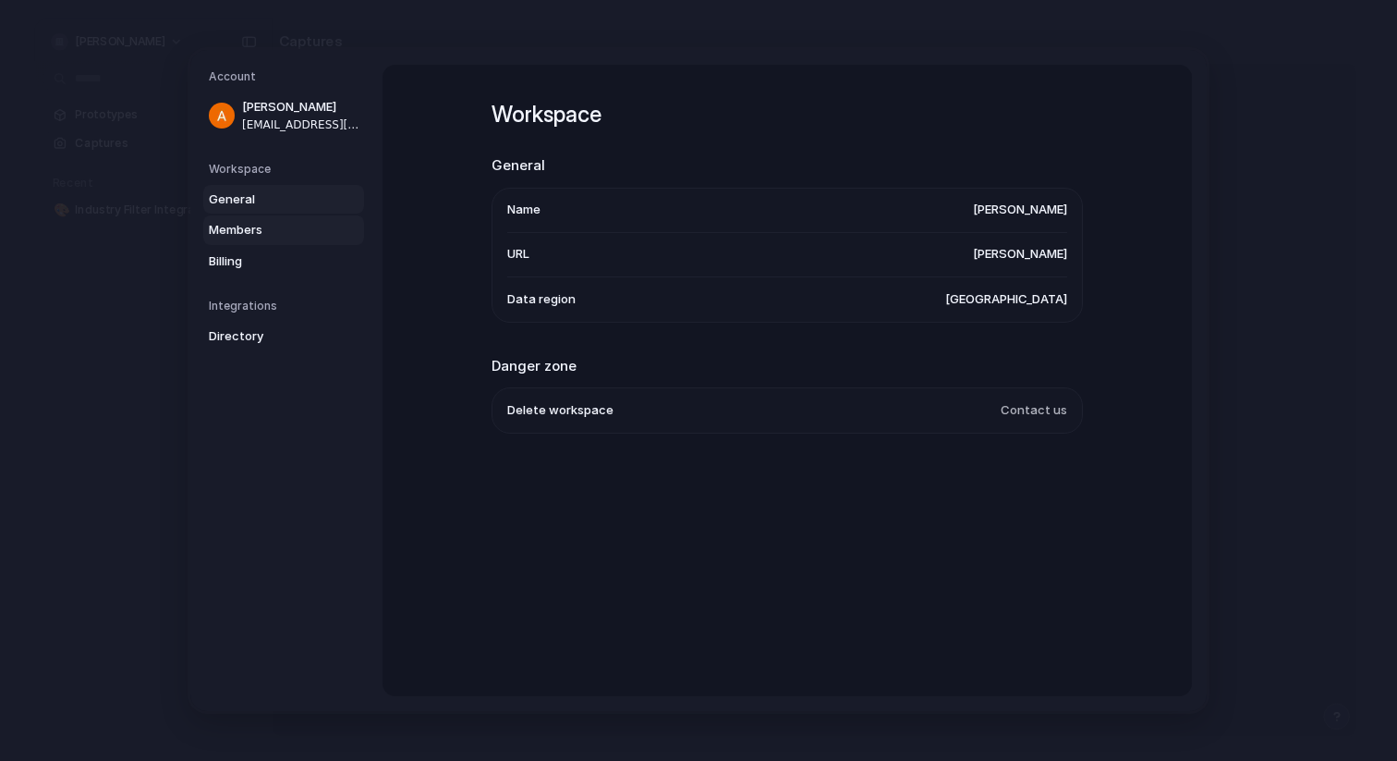
click at [289, 236] on span "Members" at bounding box center [268, 230] width 118 height 18
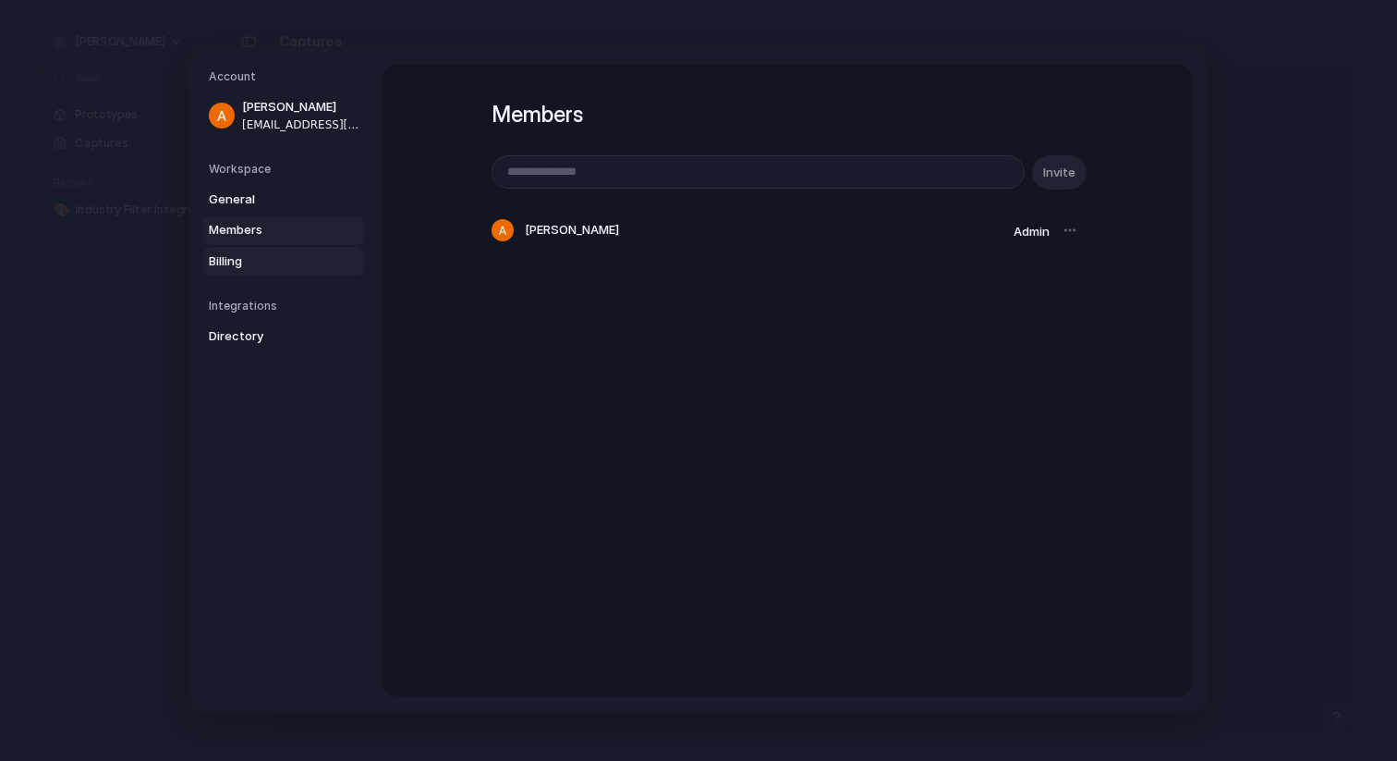
click at [289, 261] on span "Billing" at bounding box center [268, 261] width 118 height 18
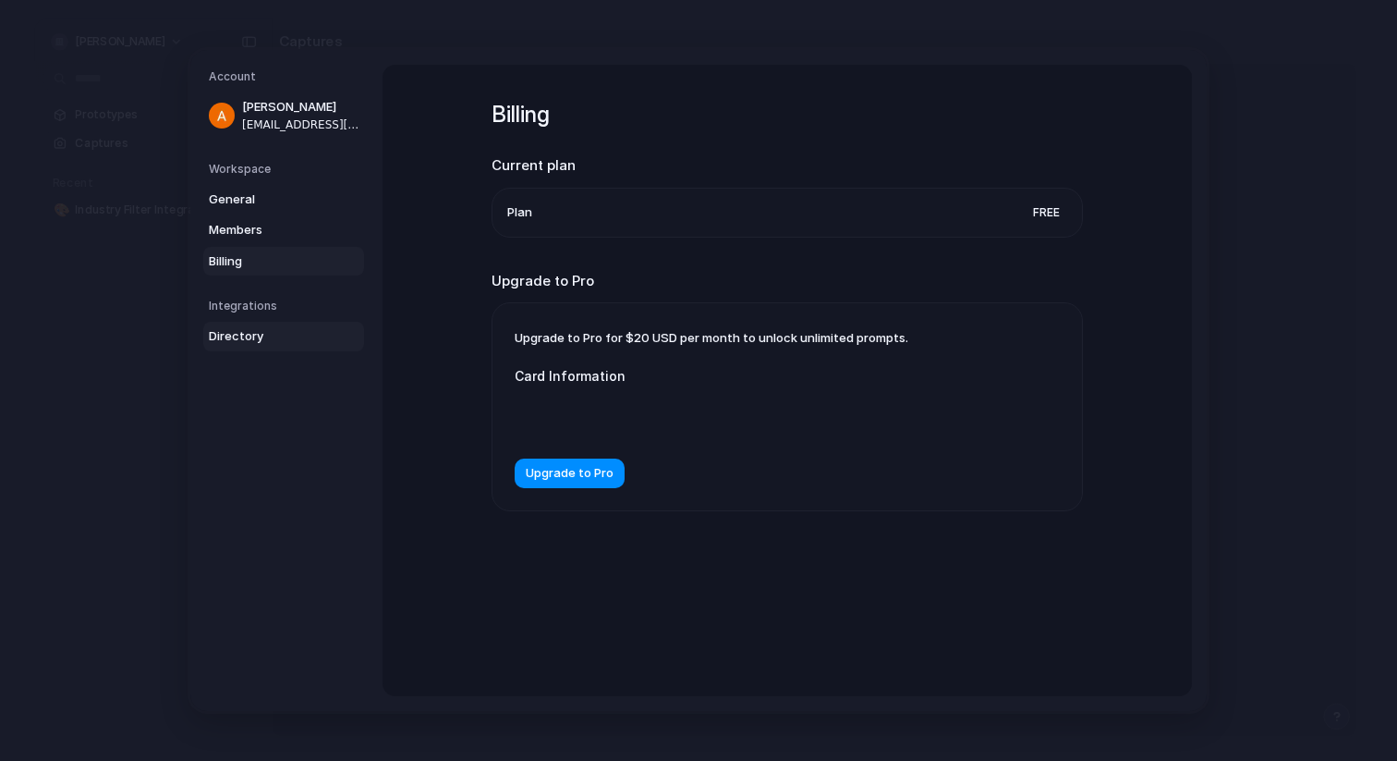
click at [295, 337] on span "Directory" at bounding box center [268, 336] width 118 height 18
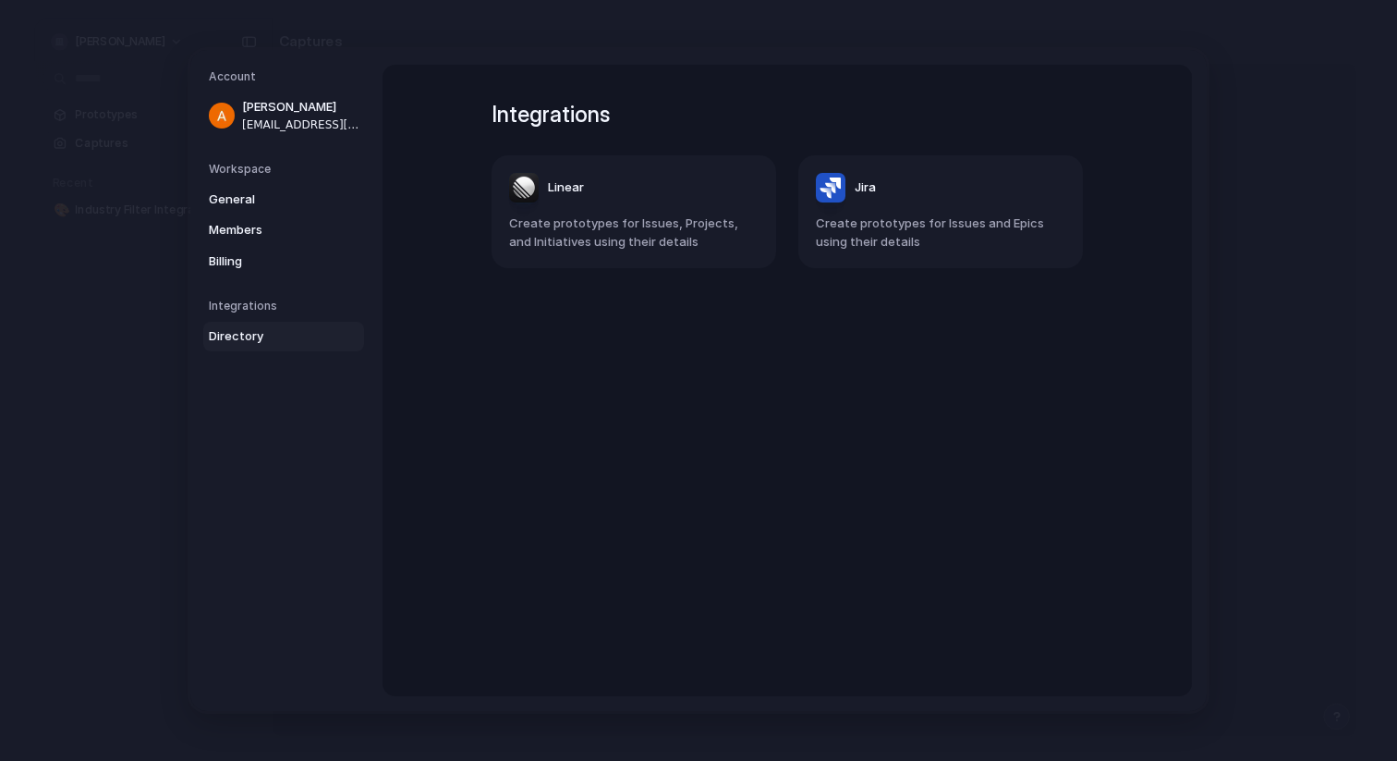
click at [303, 176] on h5 "Workspace" at bounding box center [286, 169] width 155 height 17
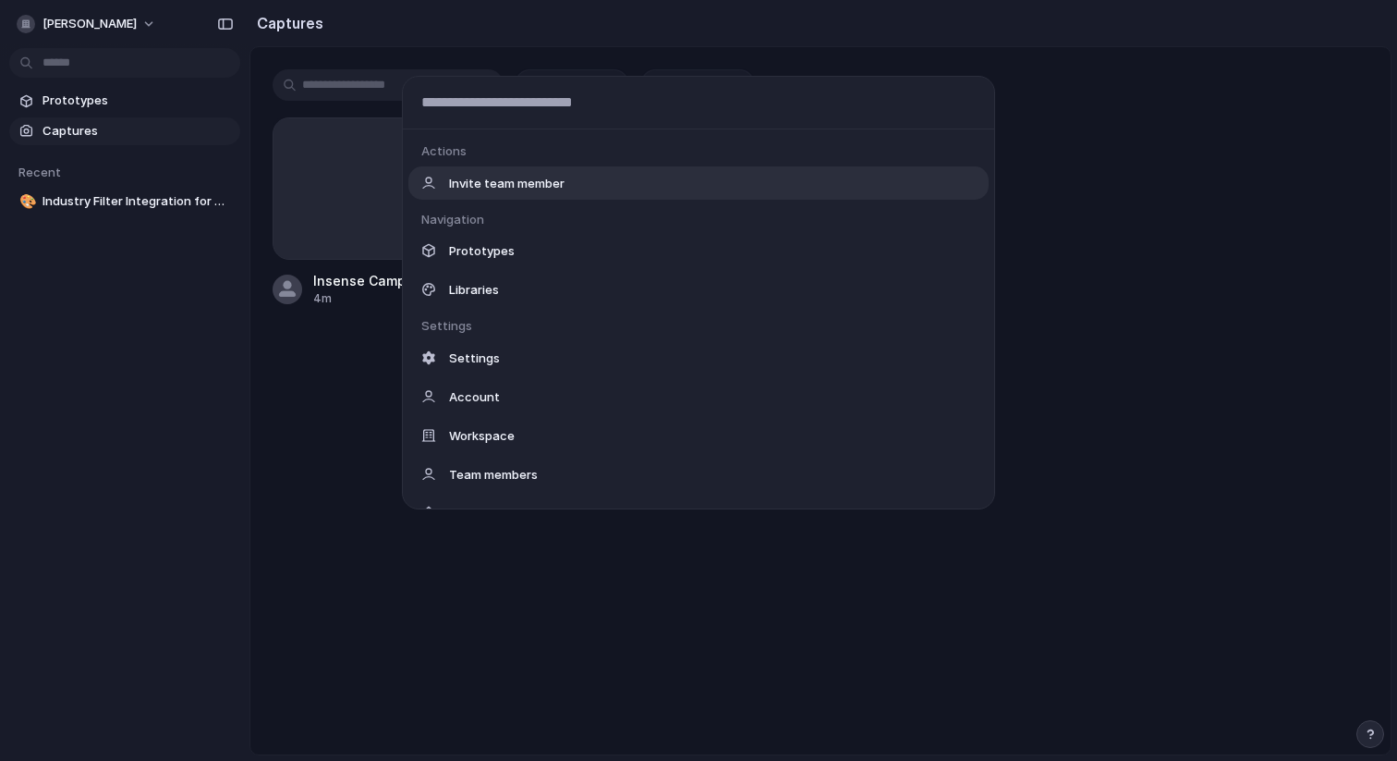
click at [101, 59] on body "[PERSON_NAME]-gorgun Prototypes Captures Recent 🎨 Industry Filter Integration f…" at bounding box center [698, 380] width 1397 height 761
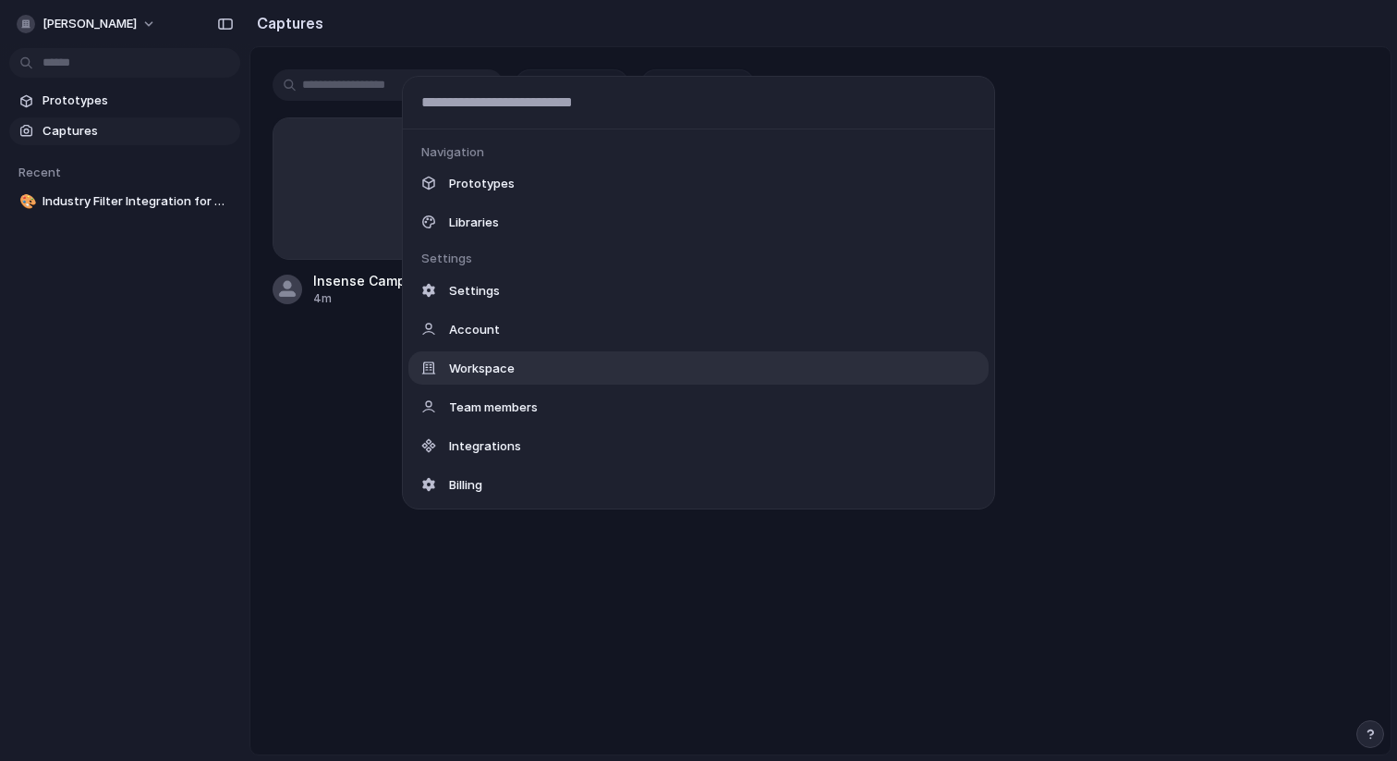
scroll to position [75, 0]
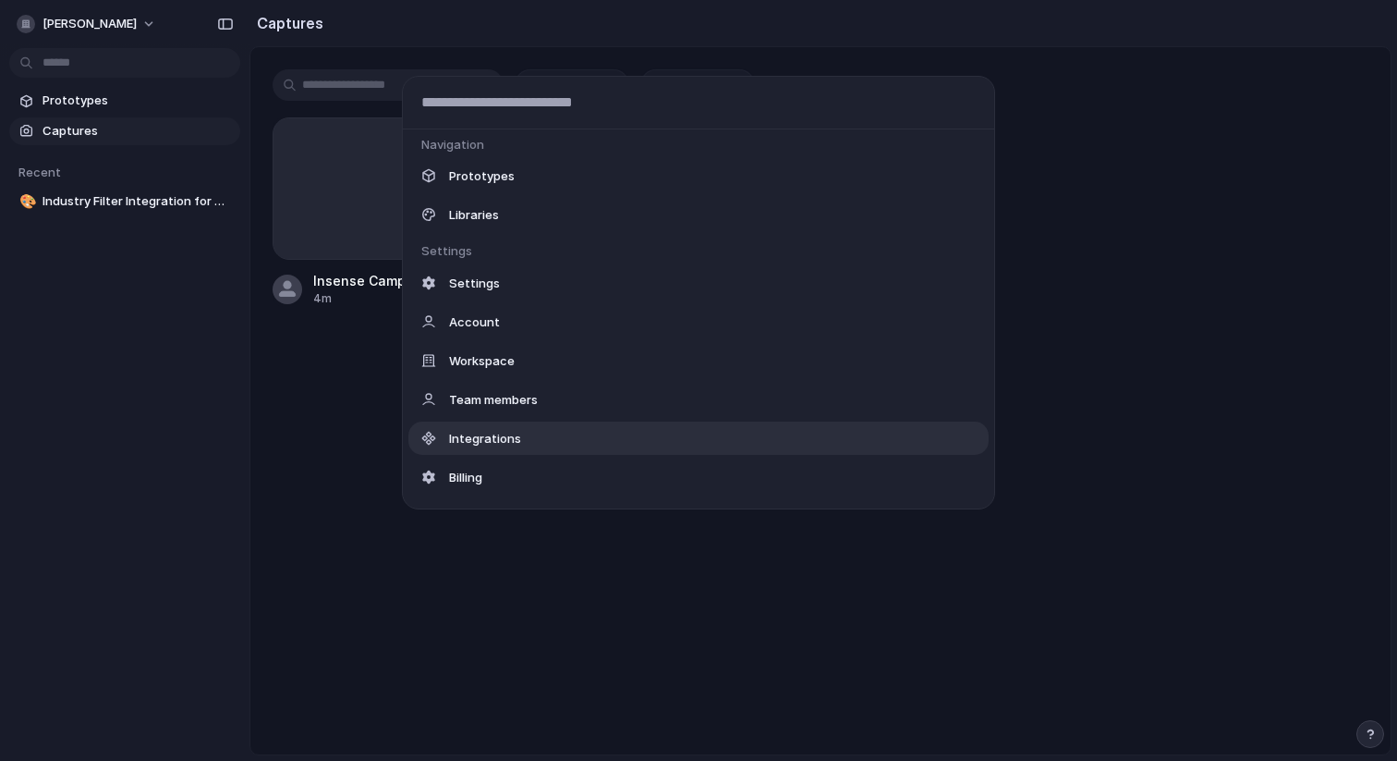
click at [499, 446] on span "Integrations" at bounding box center [485, 438] width 72 height 18
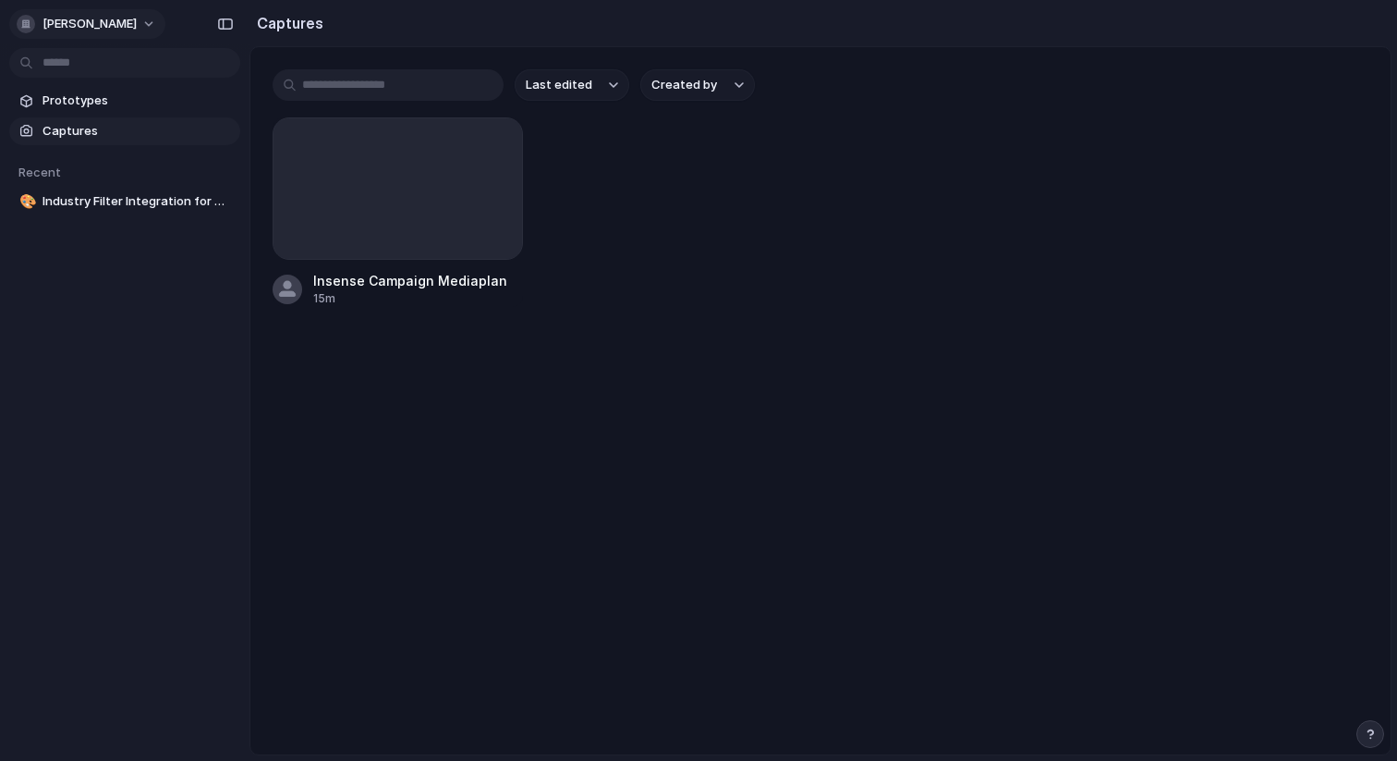
click at [79, 18] on span "[PERSON_NAME]" at bounding box center [90, 24] width 94 height 18
